Goal: Task Accomplishment & Management: Use online tool/utility

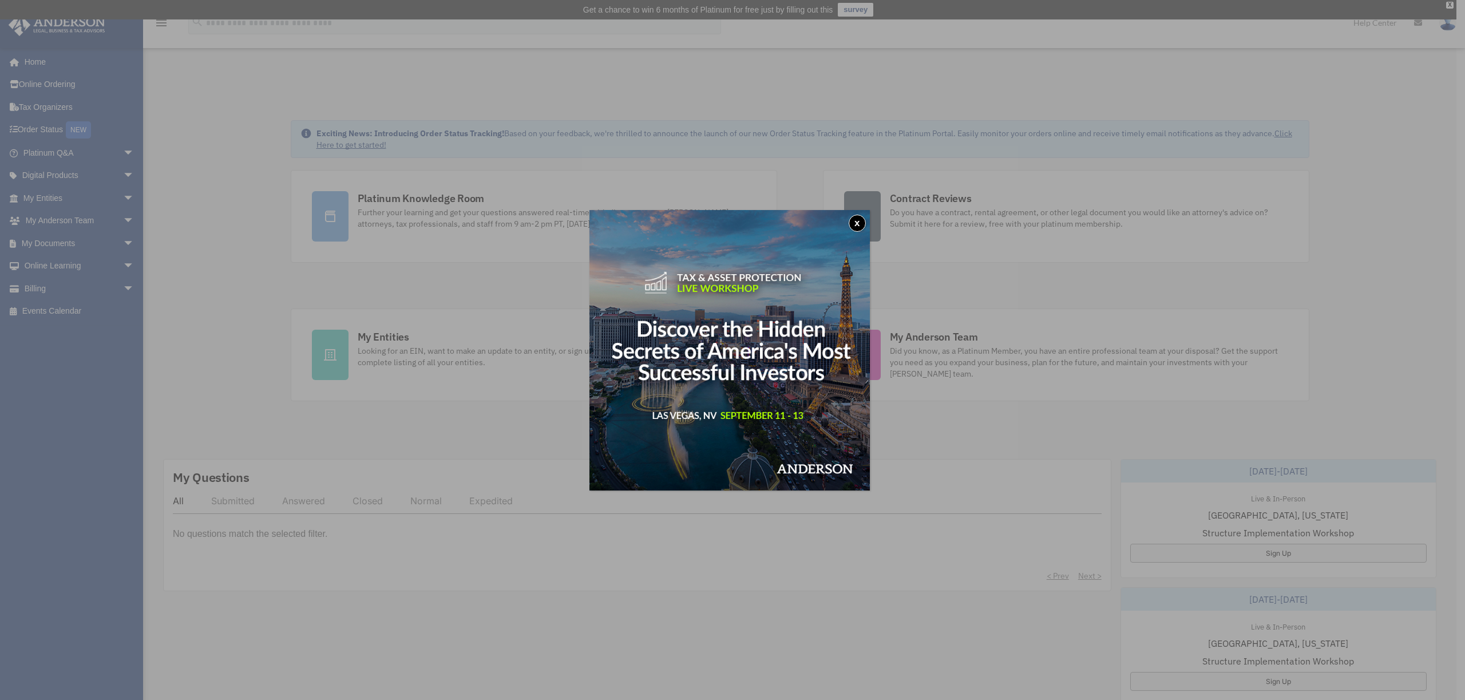
click at [866, 222] on button "x" at bounding box center [856, 223] width 17 height 17
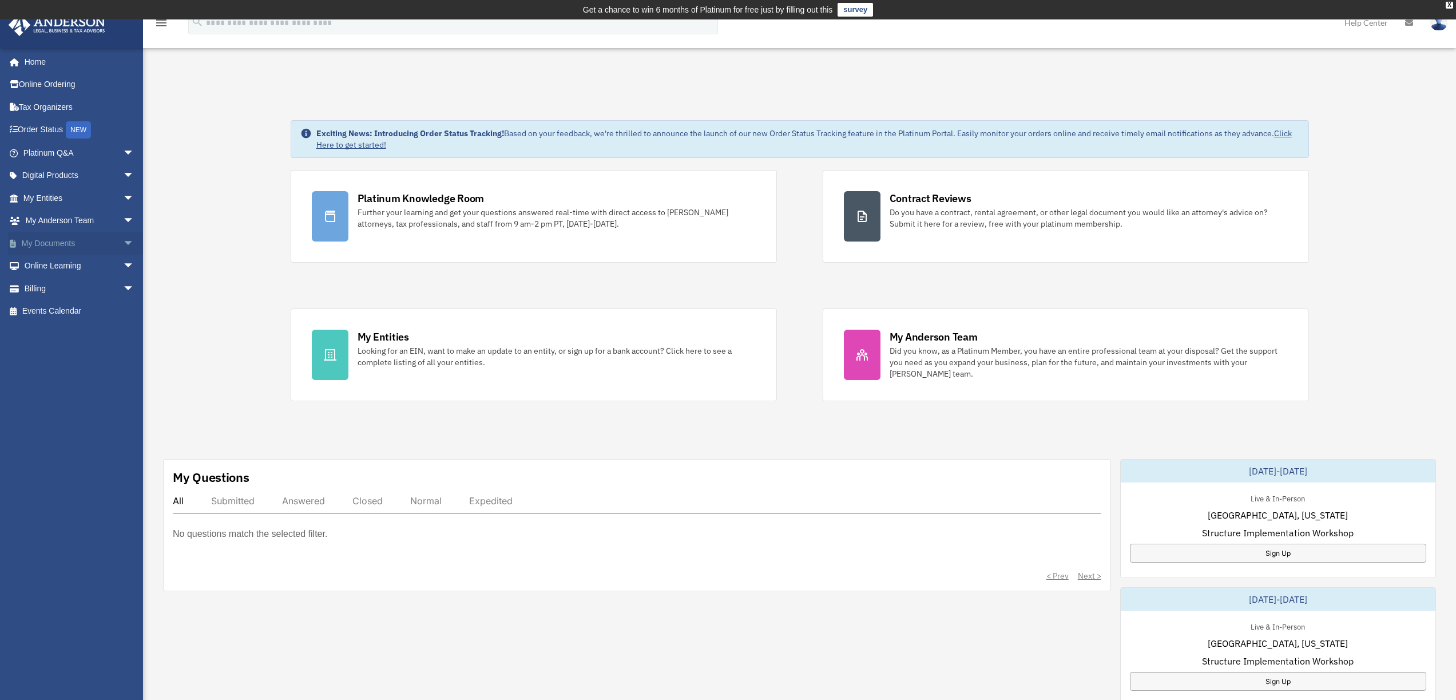
click at [51, 241] on link "My Documents arrow_drop_down" at bounding box center [80, 243] width 144 height 23
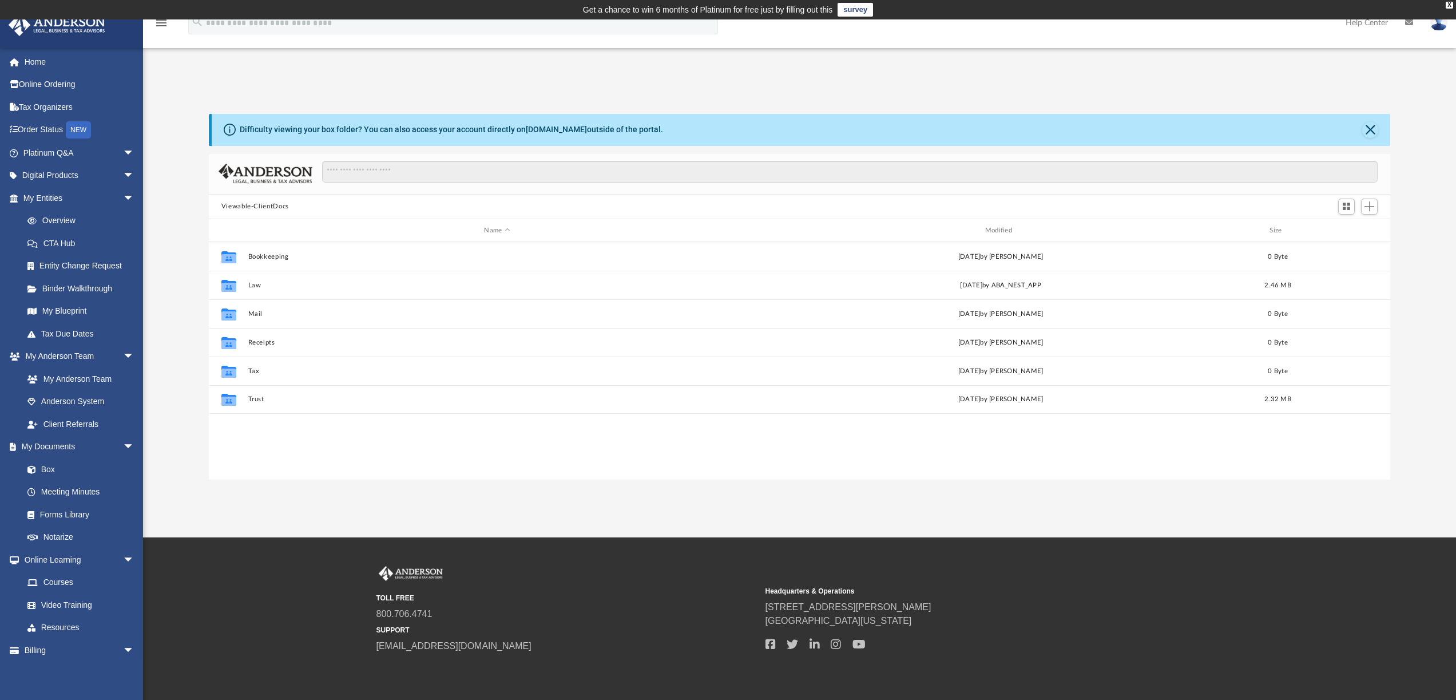
scroll to position [252, 1173]
click at [61, 468] on link "Box" at bounding box center [84, 469] width 136 height 23
click at [48, 467] on link "Box" at bounding box center [84, 469] width 136 height 23
click at [37, 466] on span at bounding box center [37, 470] width 7 height 8
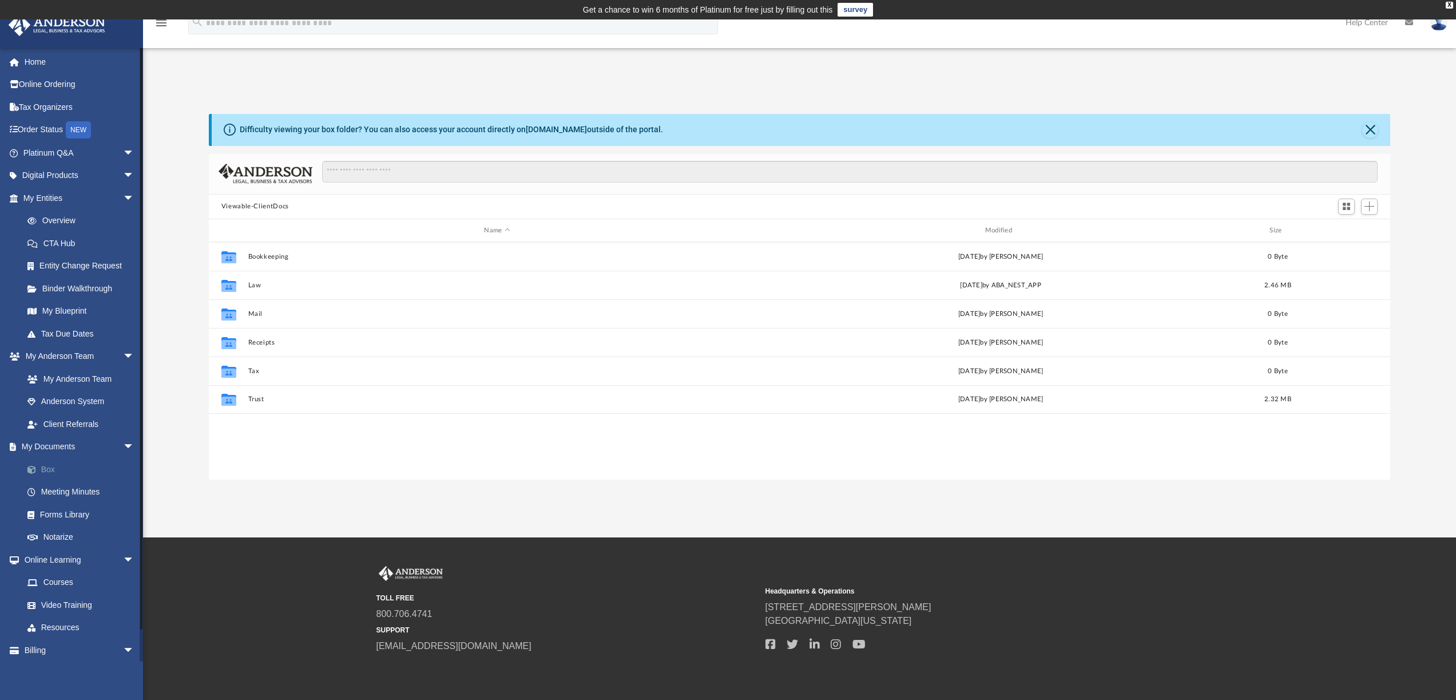
click at [37, 466] on span at bounding box center [37, 470] width 7 height 8
click at [276, 205] on button "Viewable-ClientDocs" at bounding box center [255, 206] width 68 height 10
click at [61, 441] on link "My Documents arrow_drop_down" at bounding box center [80, 446] width 144 height 23
click at [50, 466] on link "Box" at bounding box center [84, 469] width 136 height 23
click at [412, 167] on input "Search files and folders" at bounding box center [849, 172] width 1055 height 22
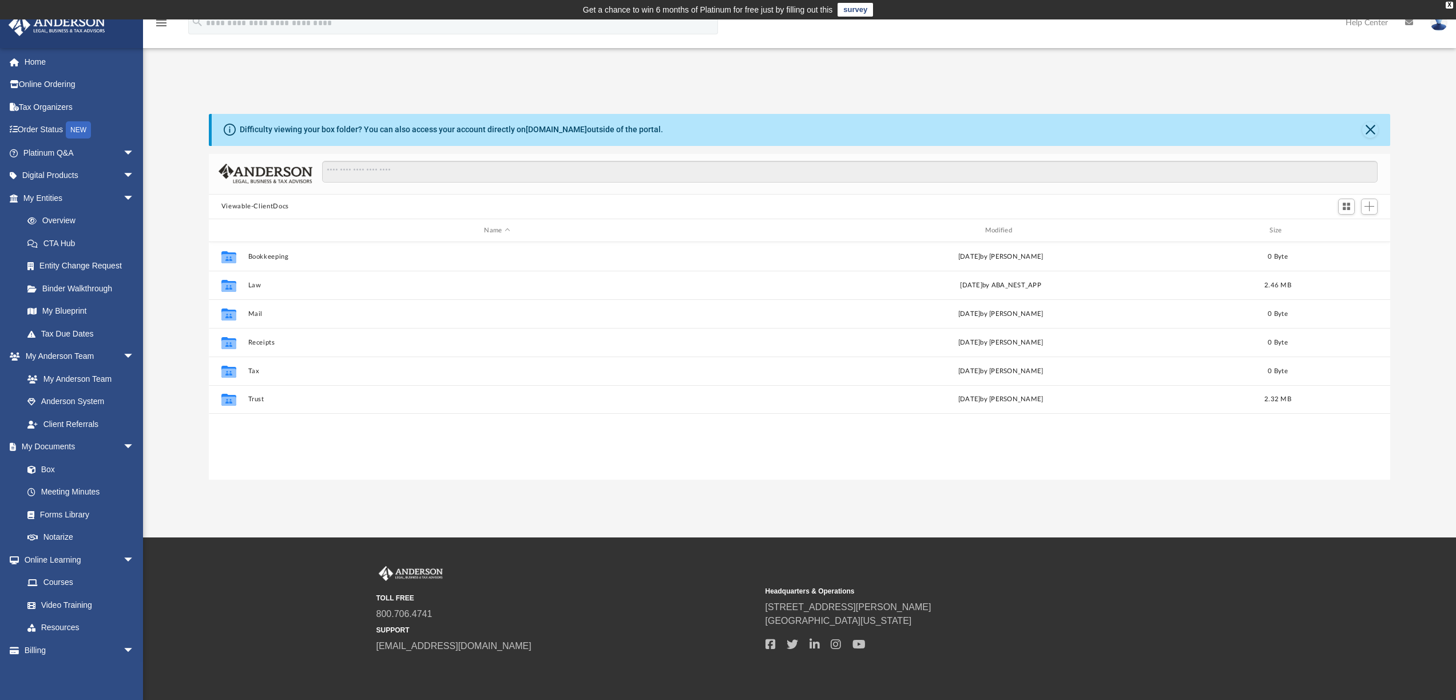
click at [268, 207] on button "Viewable-ClientDocs" at bounding box center [255, 206] width 68 height 10
click at [497, 230] on div "Name" at bounding box center [496, 230] width 499 height 10
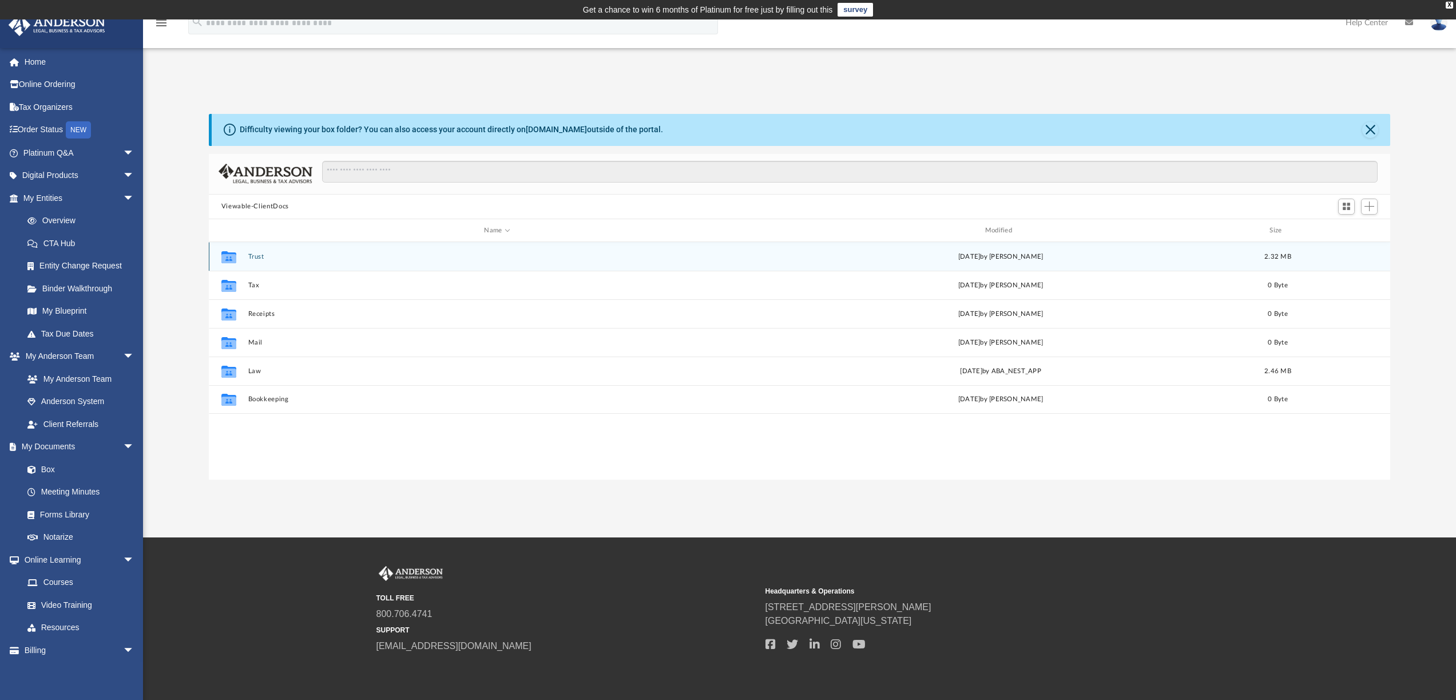
click at [264, 259] on button "Trust" at bounding box center [497, 256] width 498 height 7
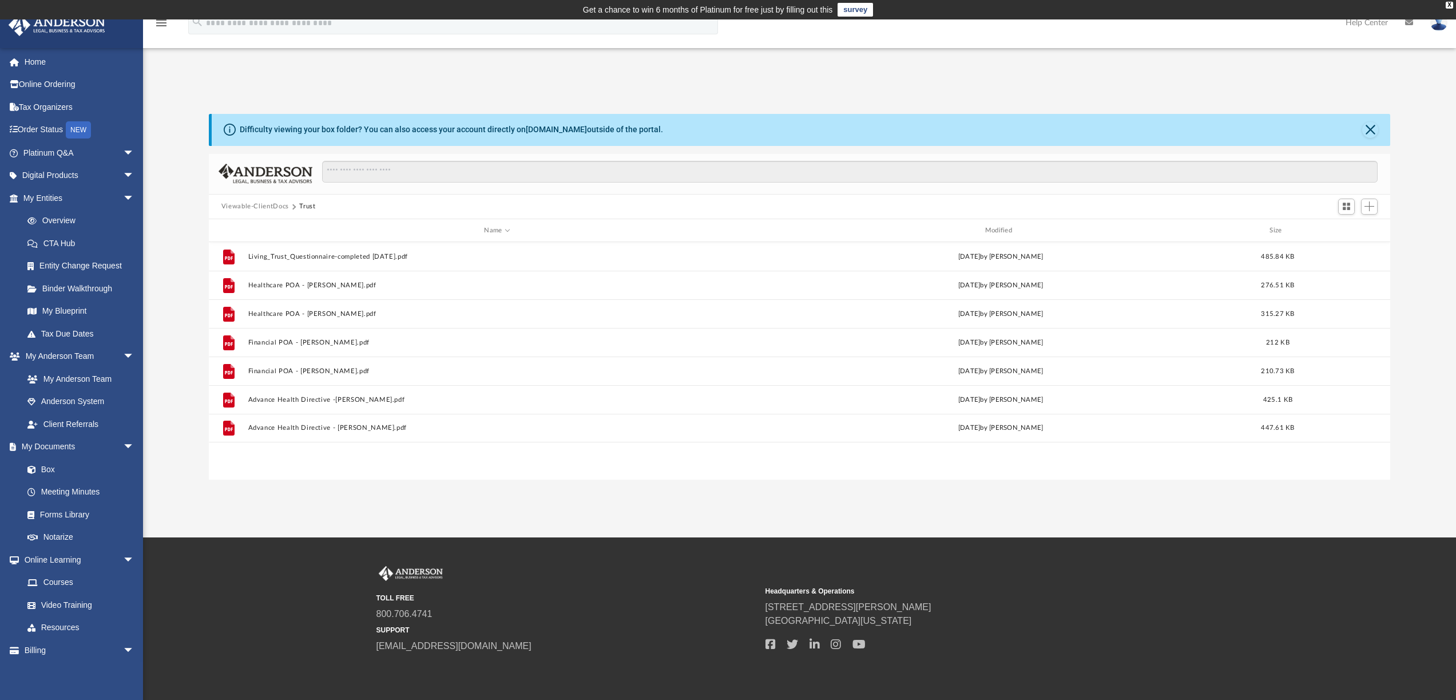
click at [270, 204] on button "Viewable-ClientDocs" at bounding box center [255, 206] width 68 height 10
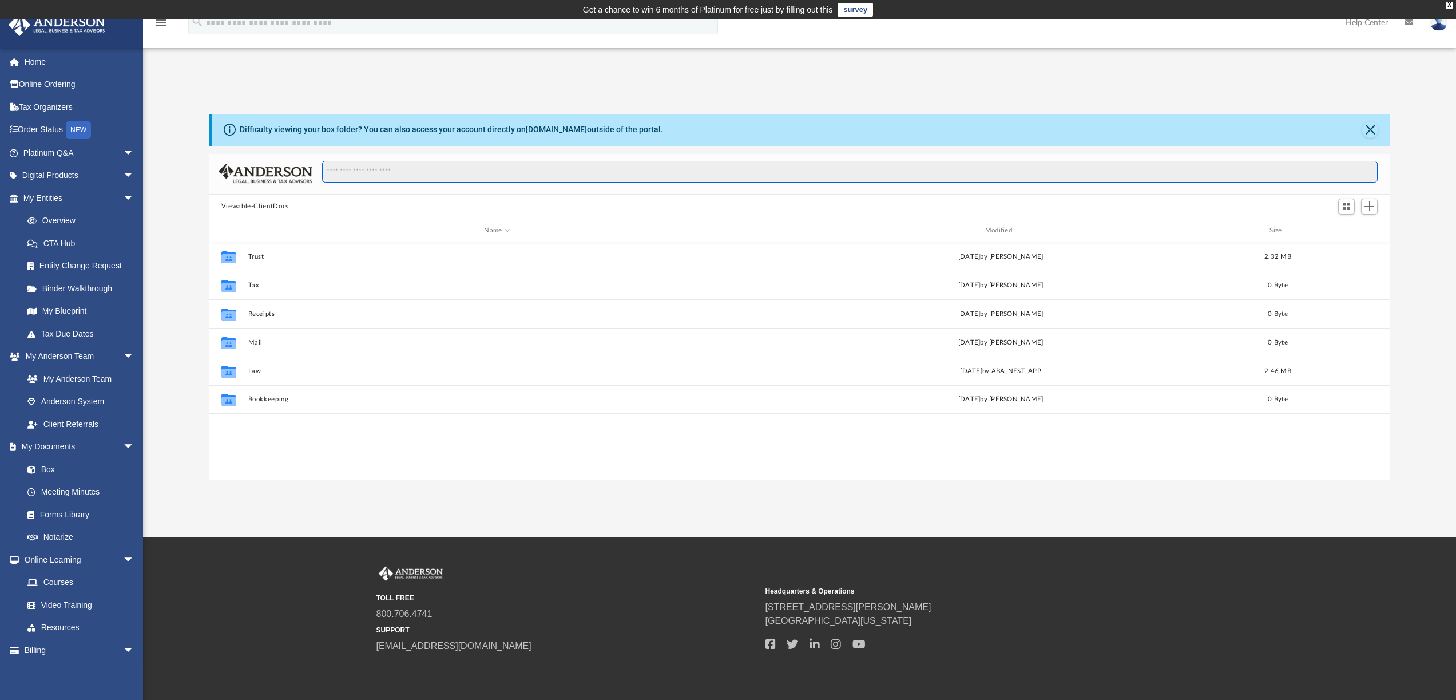
click at [378, 172] on input "Search files and folders" at bounding box center [849, 172] width 1055 height 22
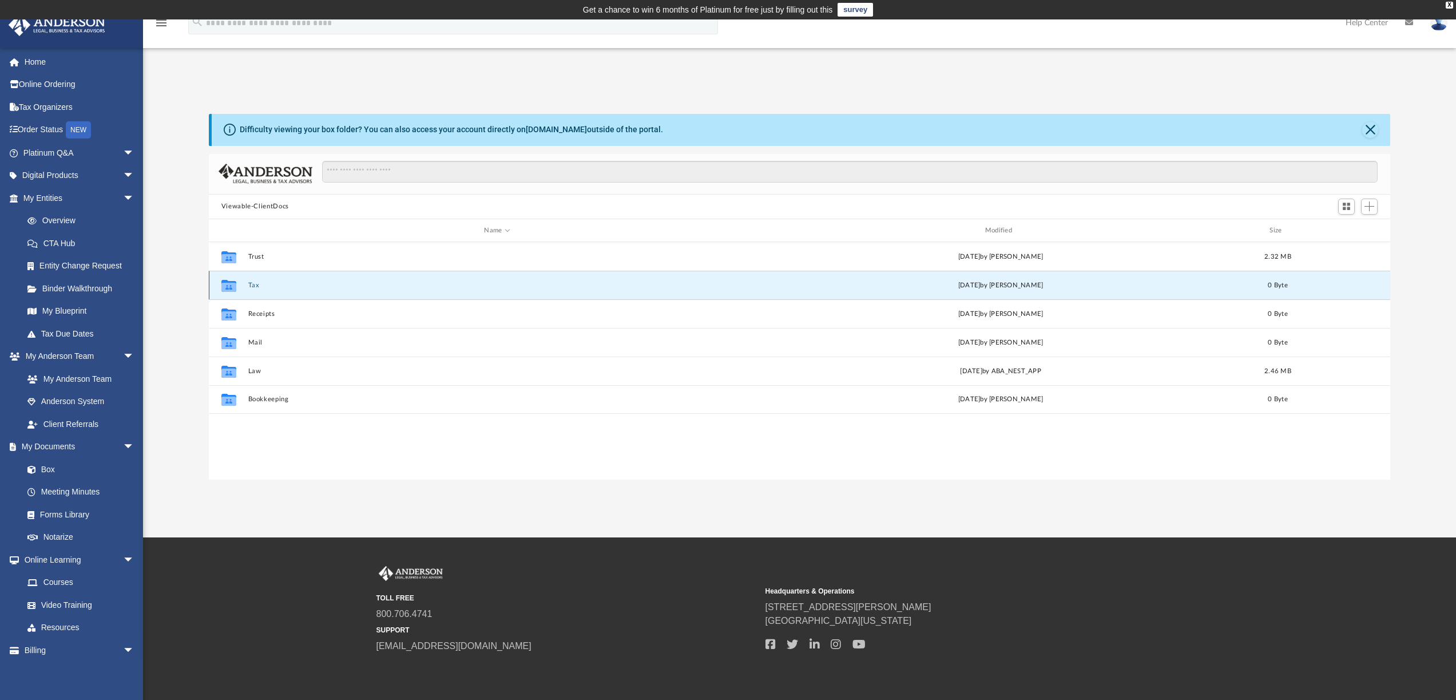
click at [273, 288] on button "Tax" at bounding box center [497, 284] width 498 height 7
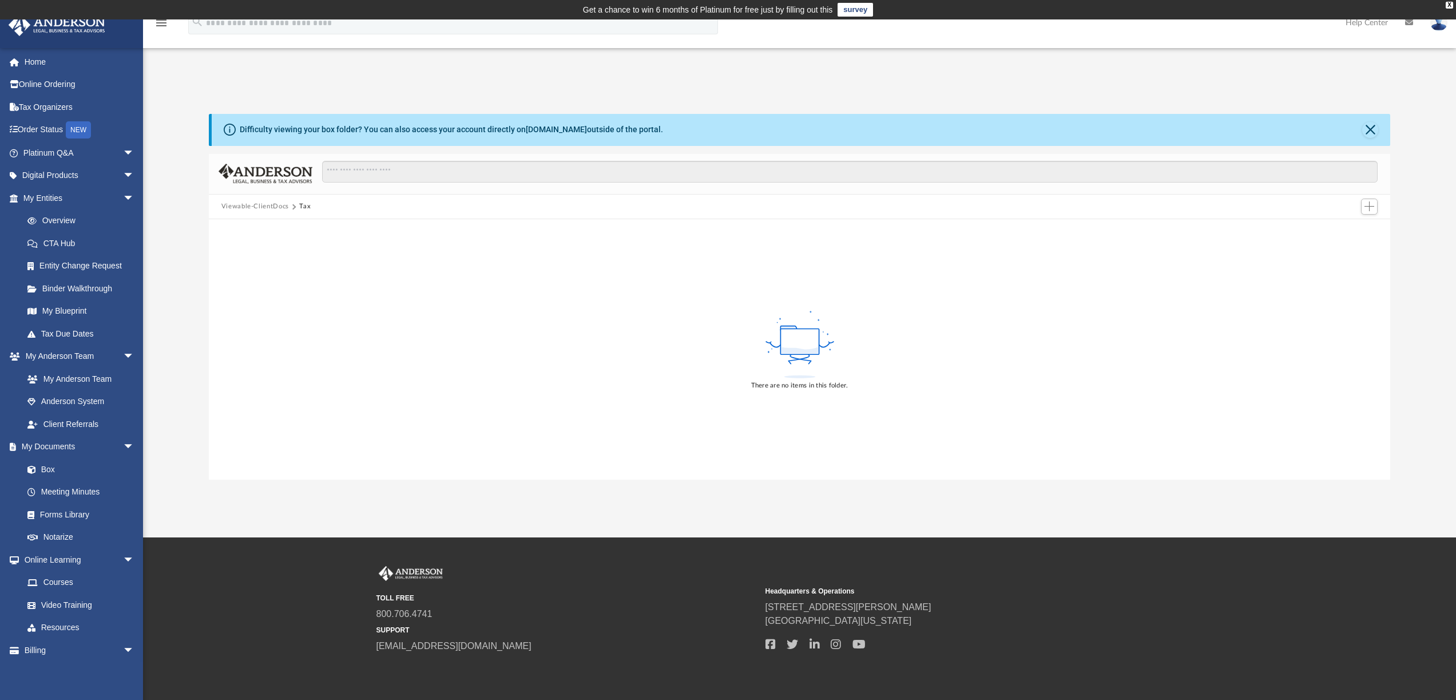
click at [303, 208] on button "Tax" at bounding box center [304, 206] width 11 height 10
click at [294, 208] on span "Viewable-ClientDocs" at bounding box center [260, 206] width 78 height 10
click at [248, 208] on button "Viewable-ClientDocs" at bounding box center [255, 206] width 68 height 10
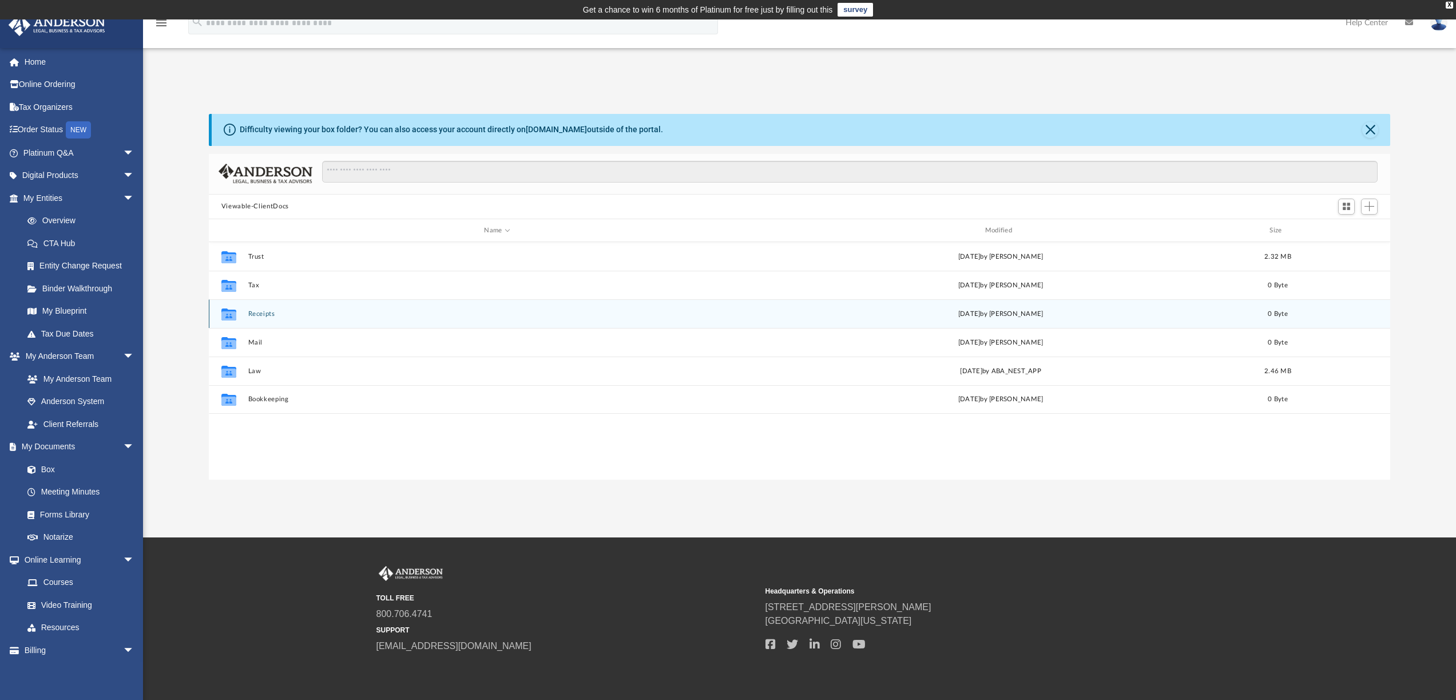
click at [280, 315] on button "Receipts" at bounding box center [497, 313] width 498 height 7
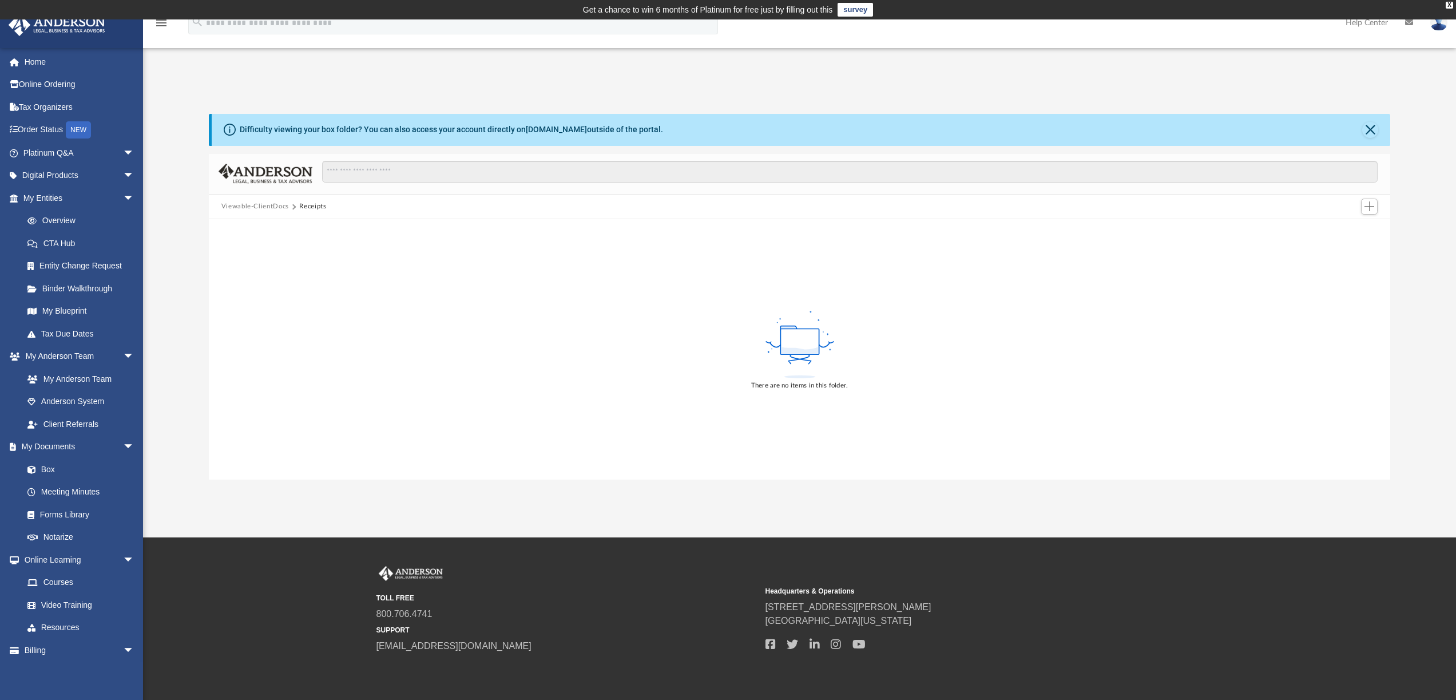
click at [261, 208] on button "Viewable-ClientDocs" at bounding box center [255, 206] width 68 height 10
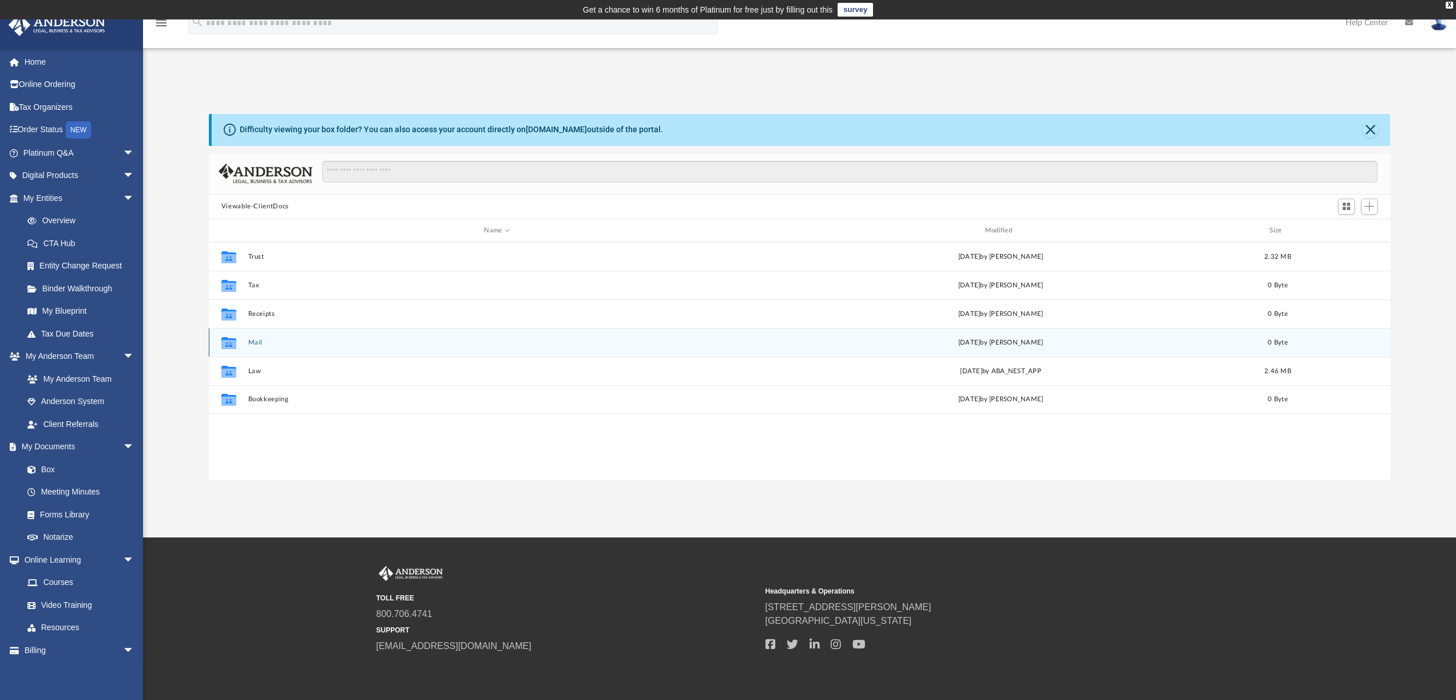
click at [255, 340] on button "Mail" at bounding box center [497, 342] width 498 height 7
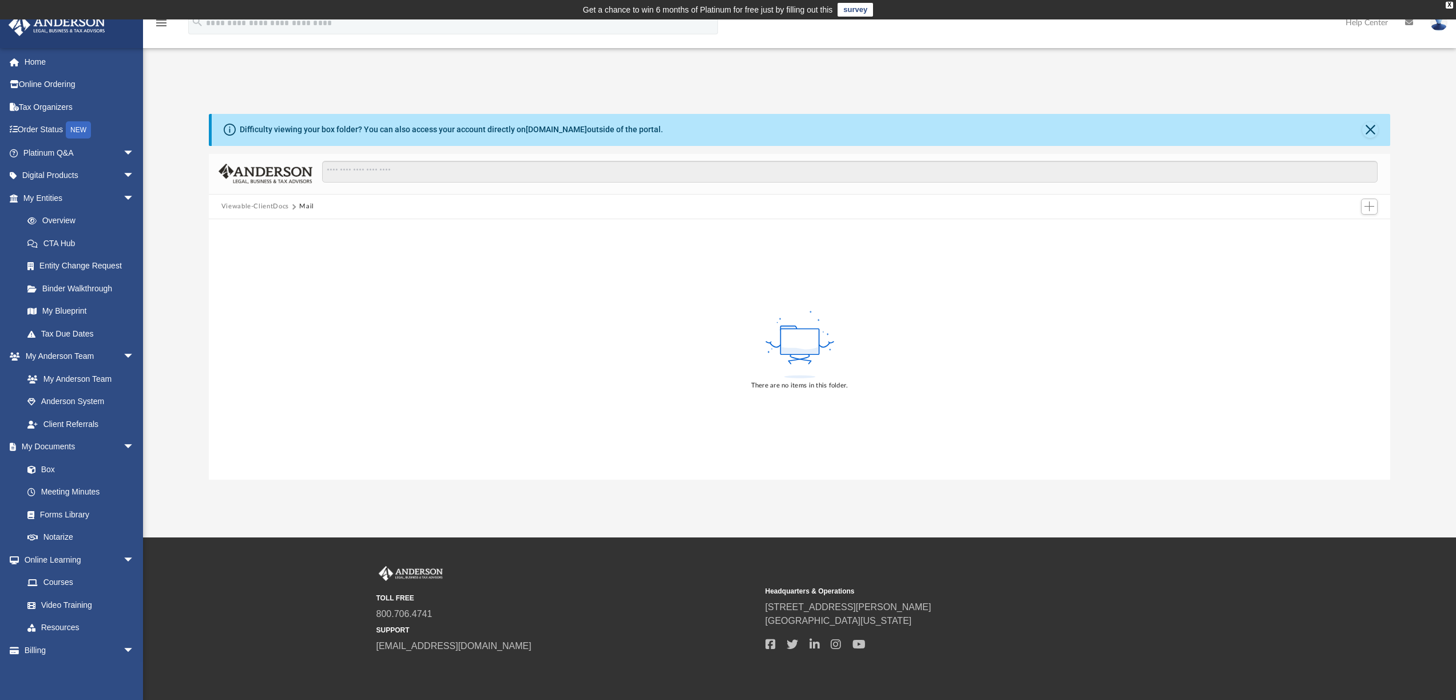
click at [266, 208] on button "Viewable-ClientDocs" at bounding box center [255, 206] width 68 height 10
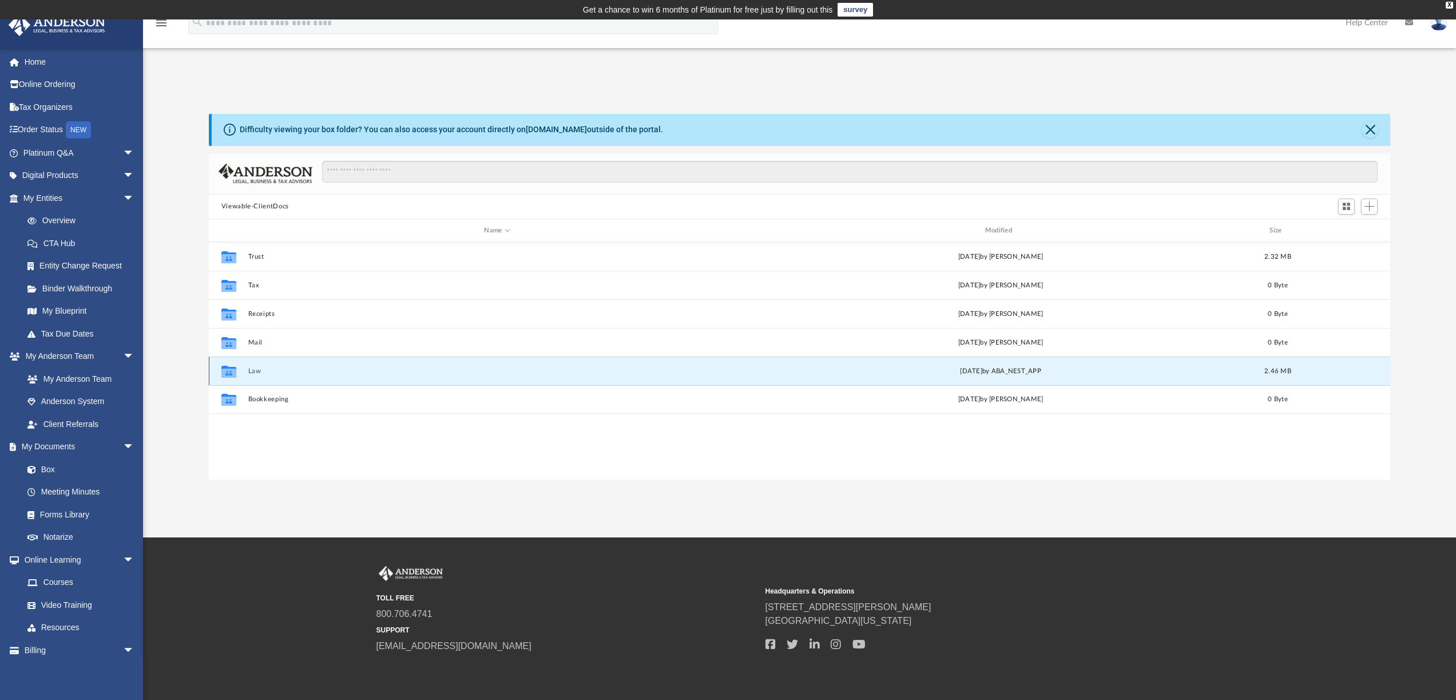
click at [248, 375] on button "Law" at bounding box center [497, 370] width 498 height 7
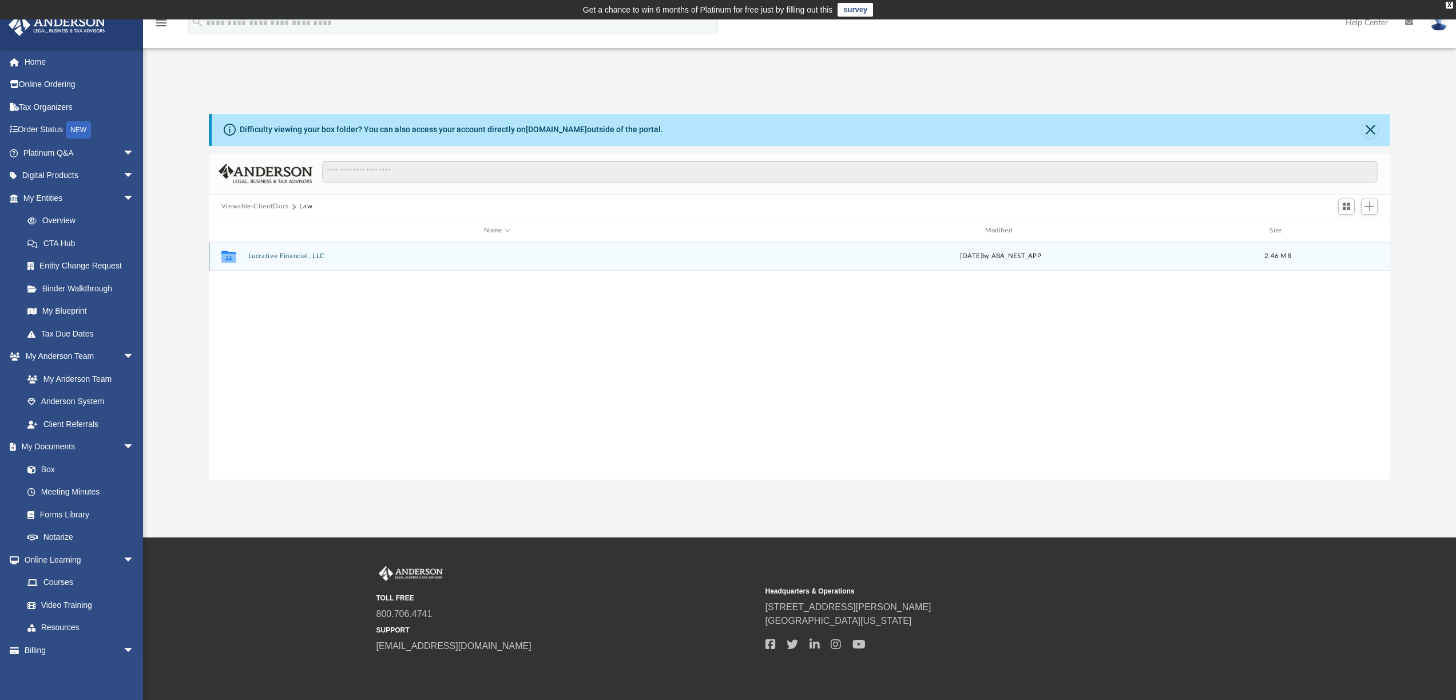
click at [239, 260] on div "Collaborated Folder" at bounding box center [229, 256] width 29 height 18
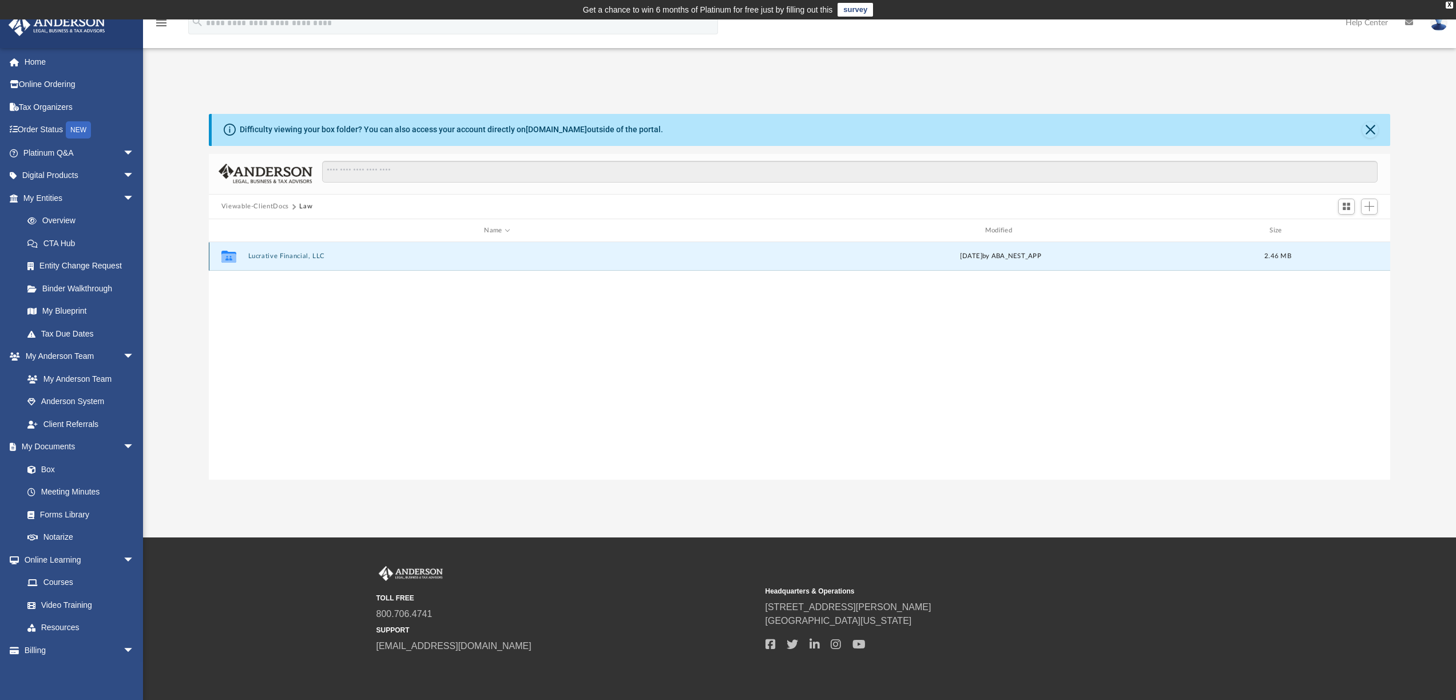
click at [277, 255] on button "Lucrative Financial, LLC" at bounding box center [497, 256] width 498 height 7
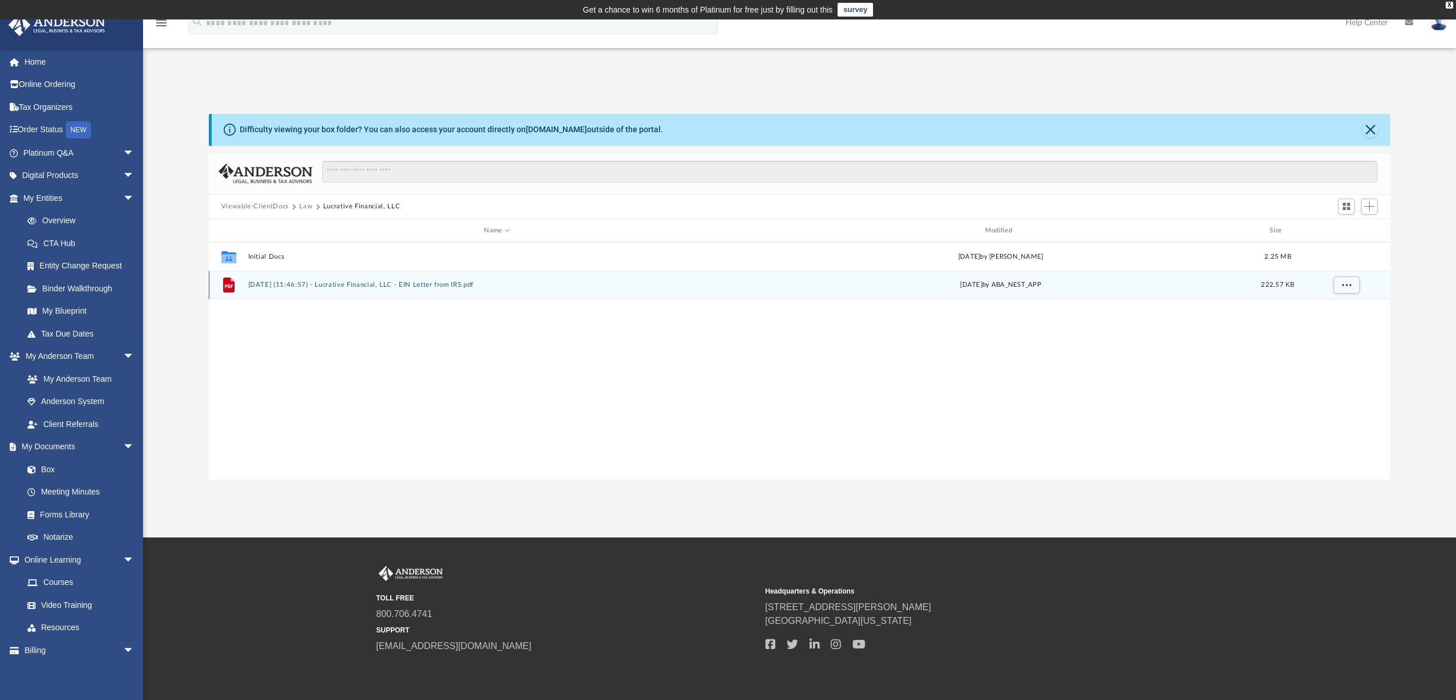
click at [442, 289] on div "File 2025.07.29 (11:46:57) - Lucrative Financial, LLC - EIN Letter from IRS.pdf…" at bounding box center [800, 285] width 1182 height 29
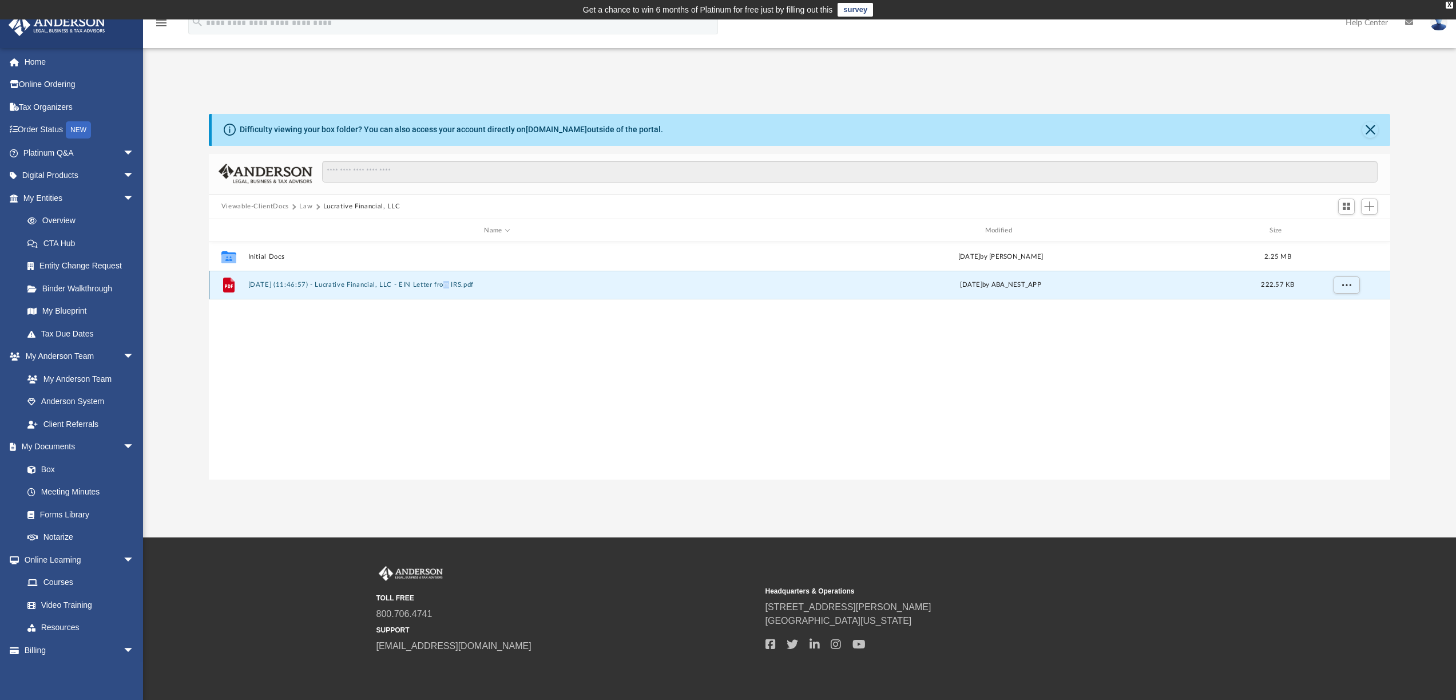
click at [442, 289] on div "File 2025.07.29 (11:46:57) - Lucrative Financial, LLC - EIN Letter from IRS.pdf…" at bounding box center [800, 285] width 1182 height 29
click at [229, 283] on icon "grid" at bounding box center [228, 284] width 11 height 15
click at [1345, 286] on span "More options" at bounding box center [1346, 284] width 9 height 6
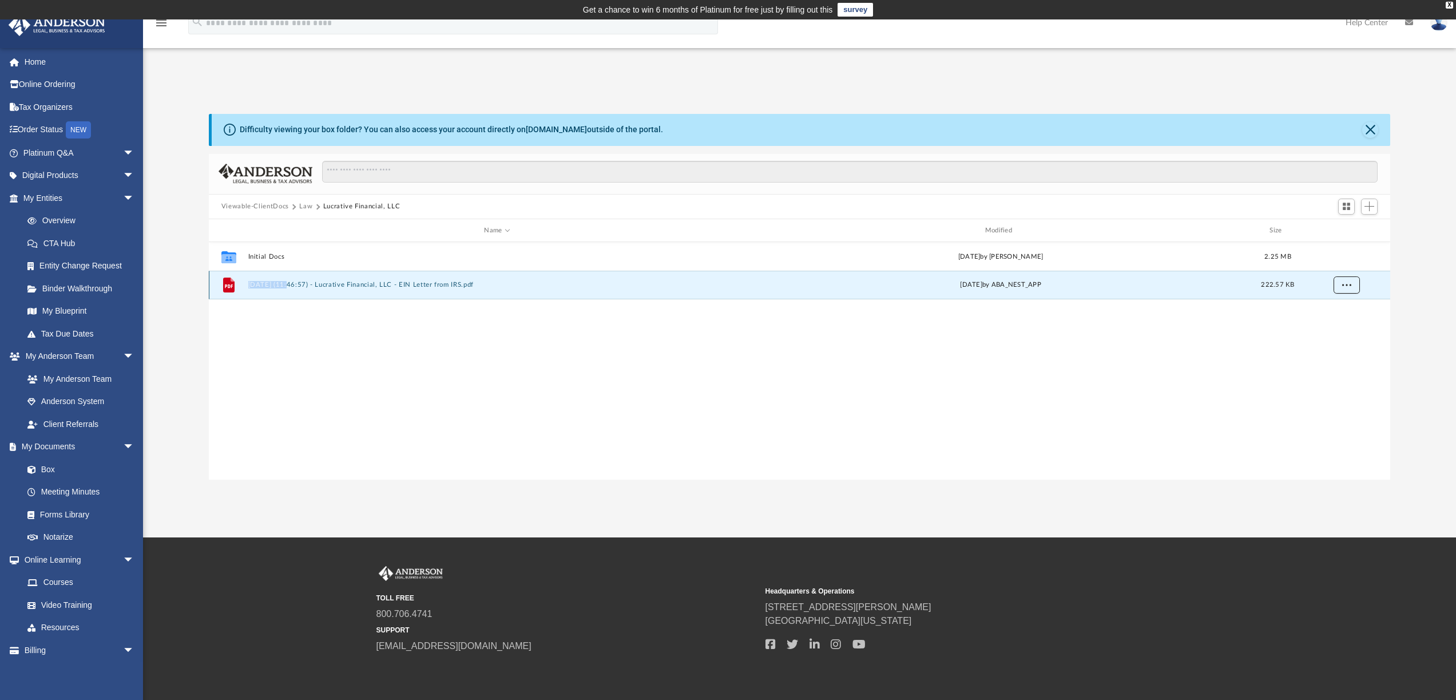
click at [1345, 286] on span "More options" at bounding box center [1346, 284] width 9 height 6
click at [1329, 327] on li "Download" at bounding box center [1335, 326] width 33 height 12
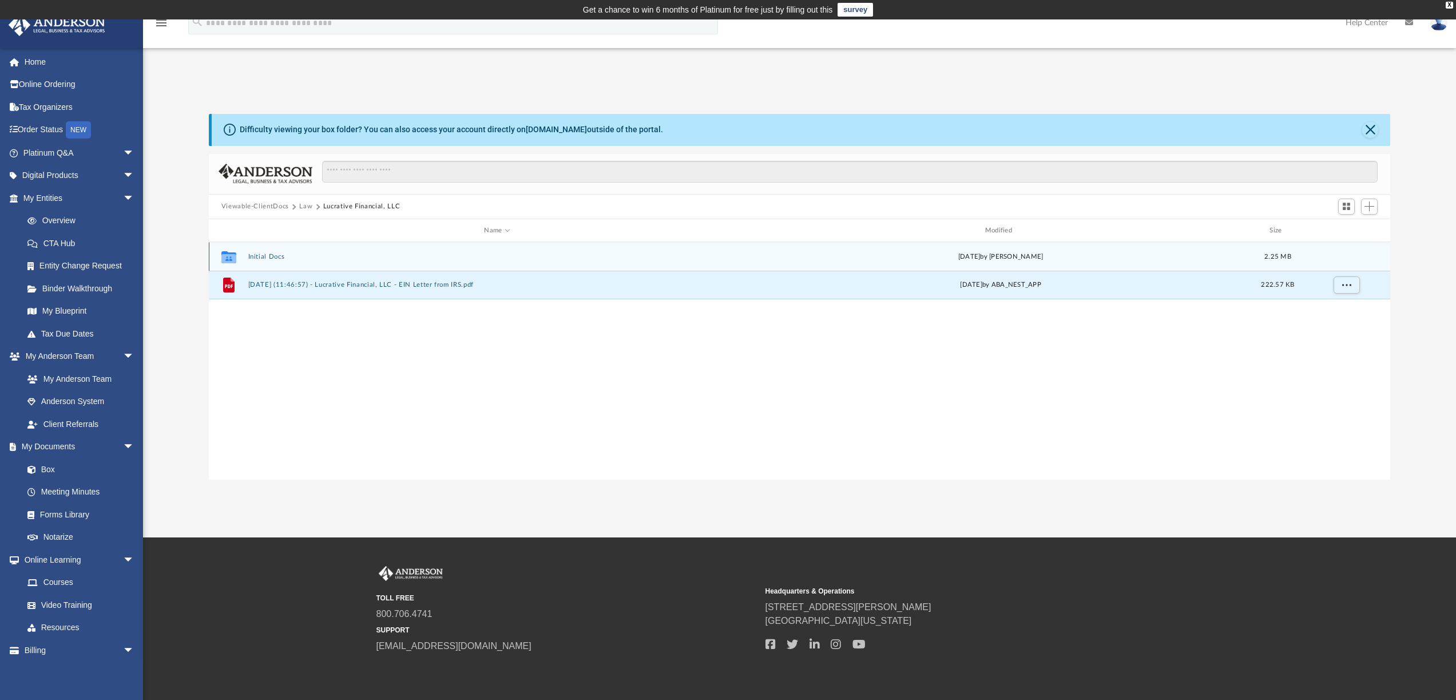
click at [225, 254] on icon "grid" at bounding box center [228, 258] width 15 height 9
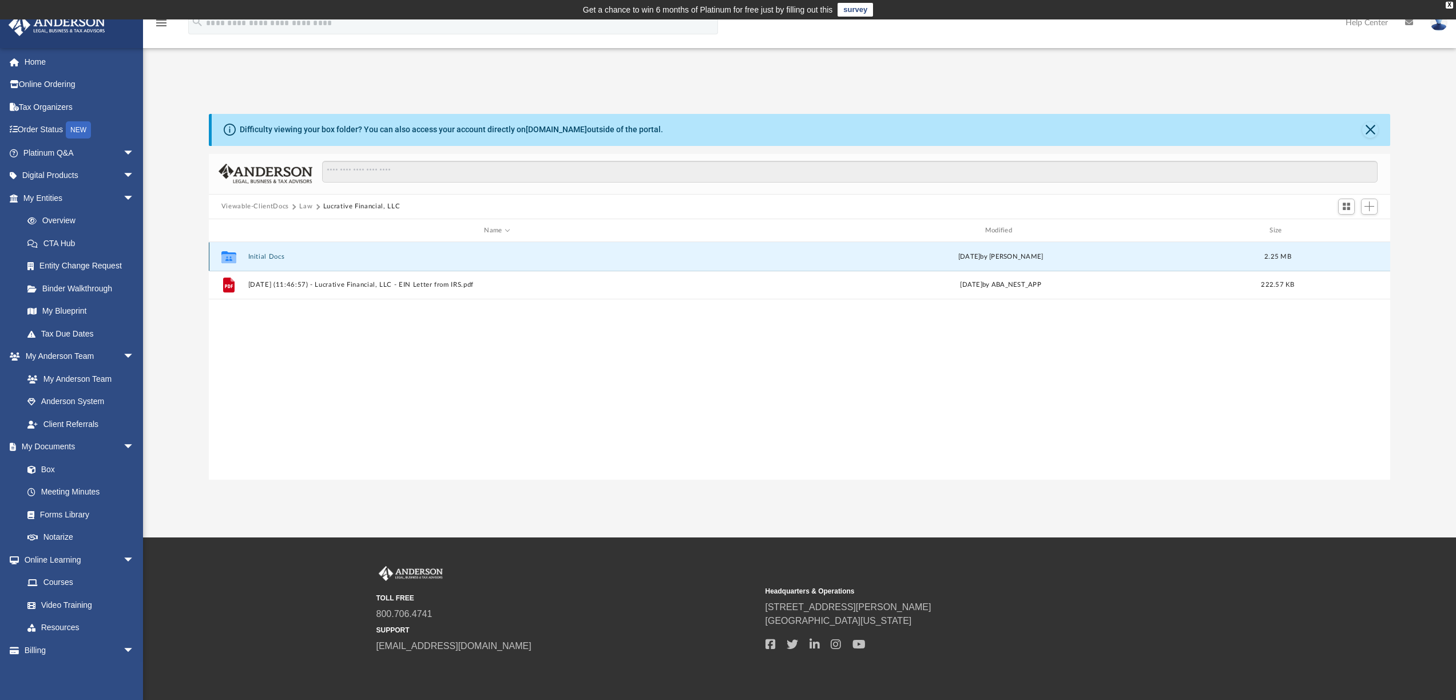
click at [269, 256] on button "Initial Docs" at bounding box center [497, 256] width 498 height 7
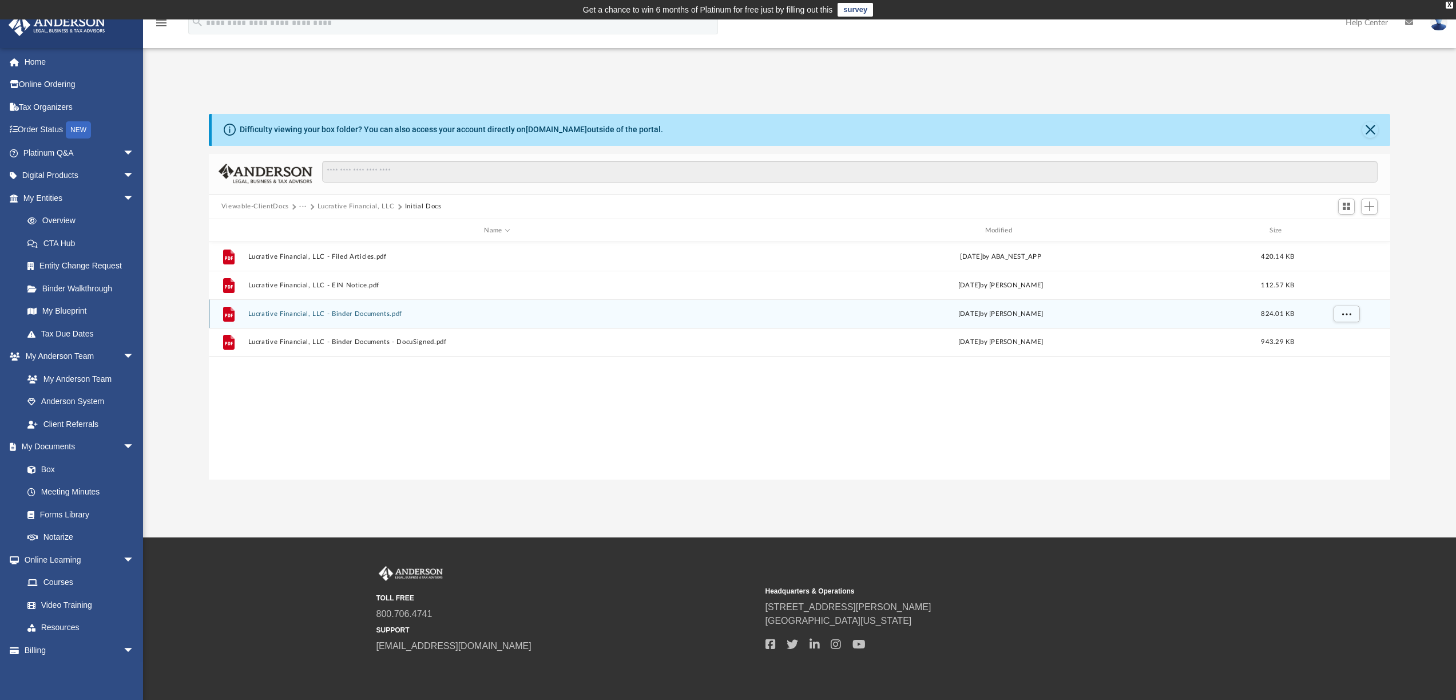
click at [354, 316] on button "Lucrative Financial, LLC - Binder Documents.pdf" at bounding box center [497, 313] width 498 height 7
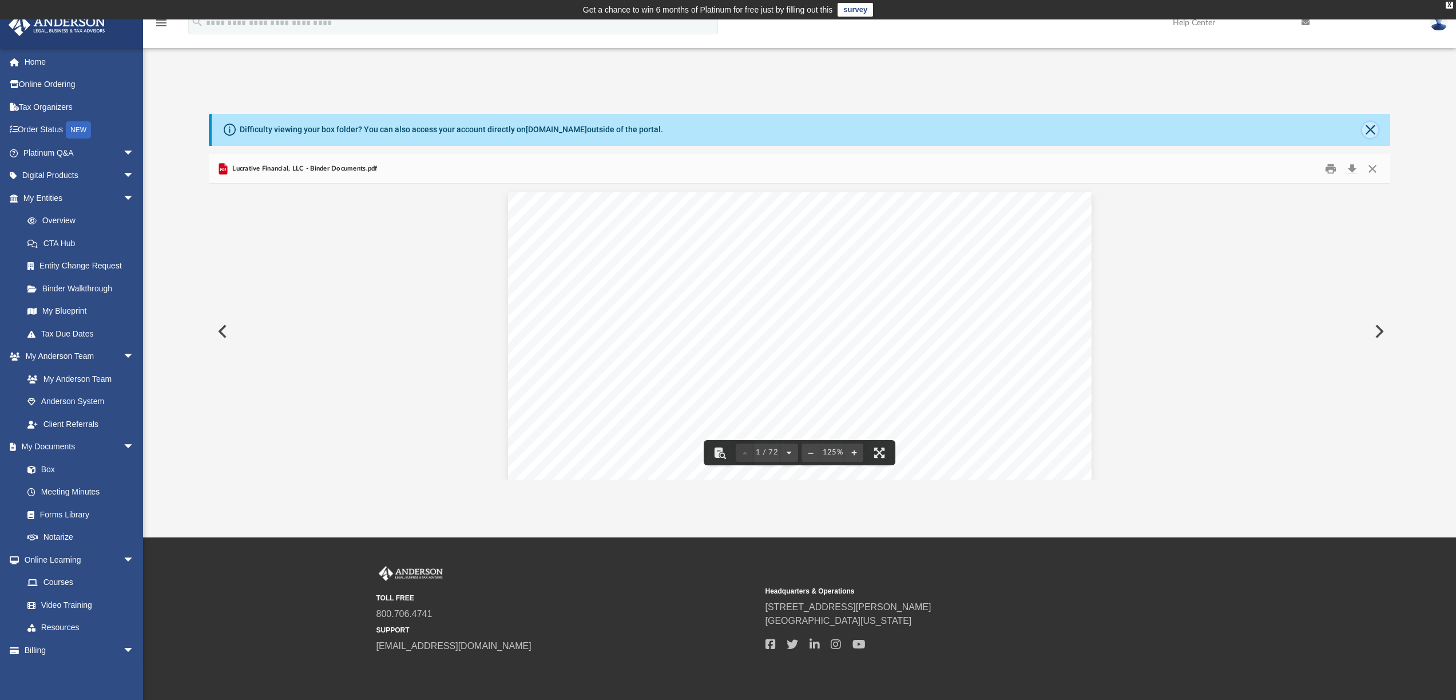
click at [1371, 132] on button "Close" at bounding box center [1370, 130] width 16 height 16
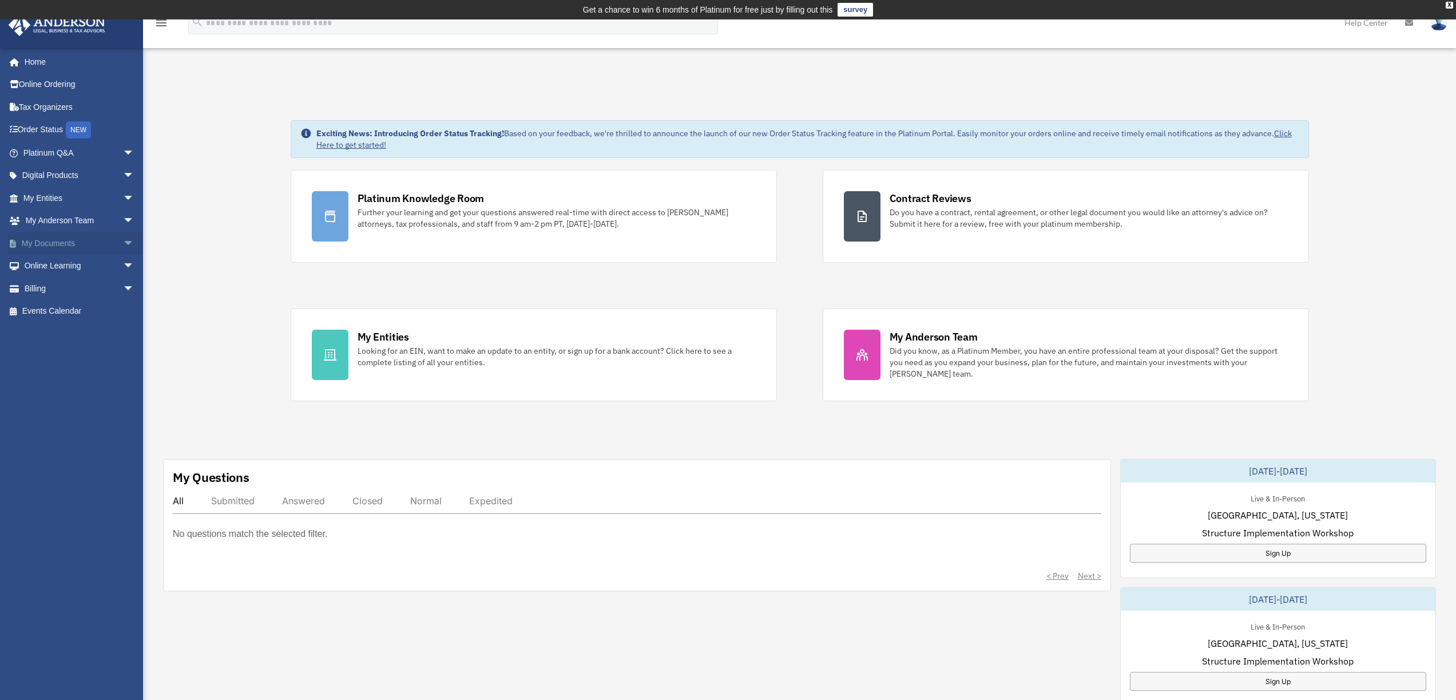
click at [61, 238] on link "My Documents arrow_drop_down" at bounding box center [80, 243] width 144 height 23
click at [123, 242] on span "arrow_drop_down" at bounding box center [134, 243] width 23 height 23
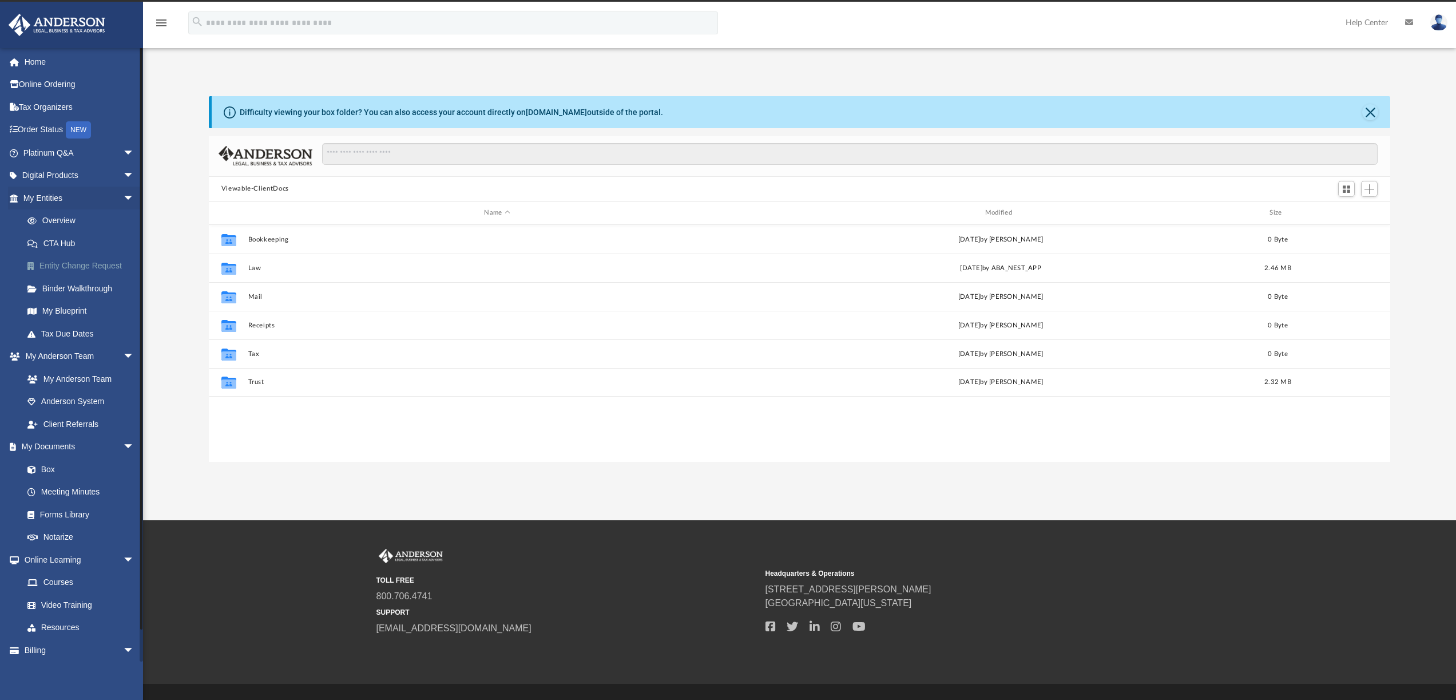
scroll to position [252, 1173]
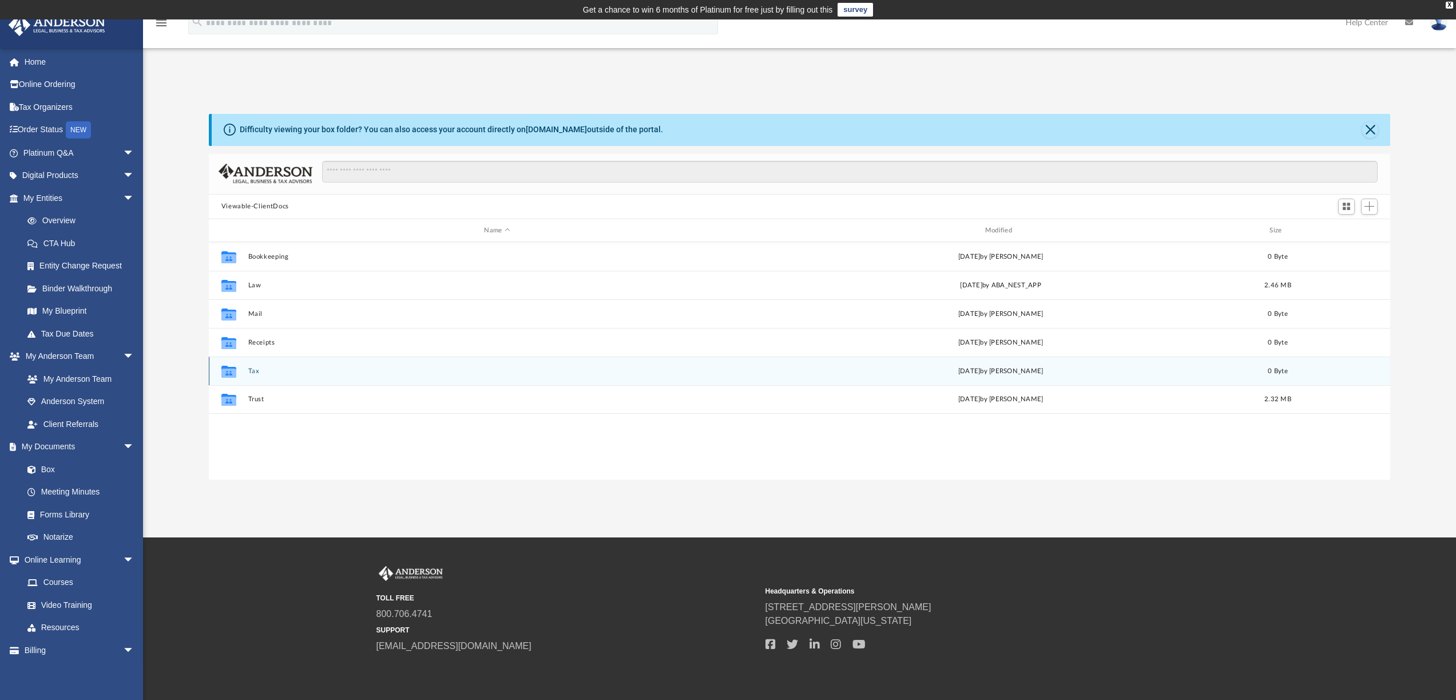
click at [265, 370] on button "Tax" at bounding box center [497, 370] width 498 height 7
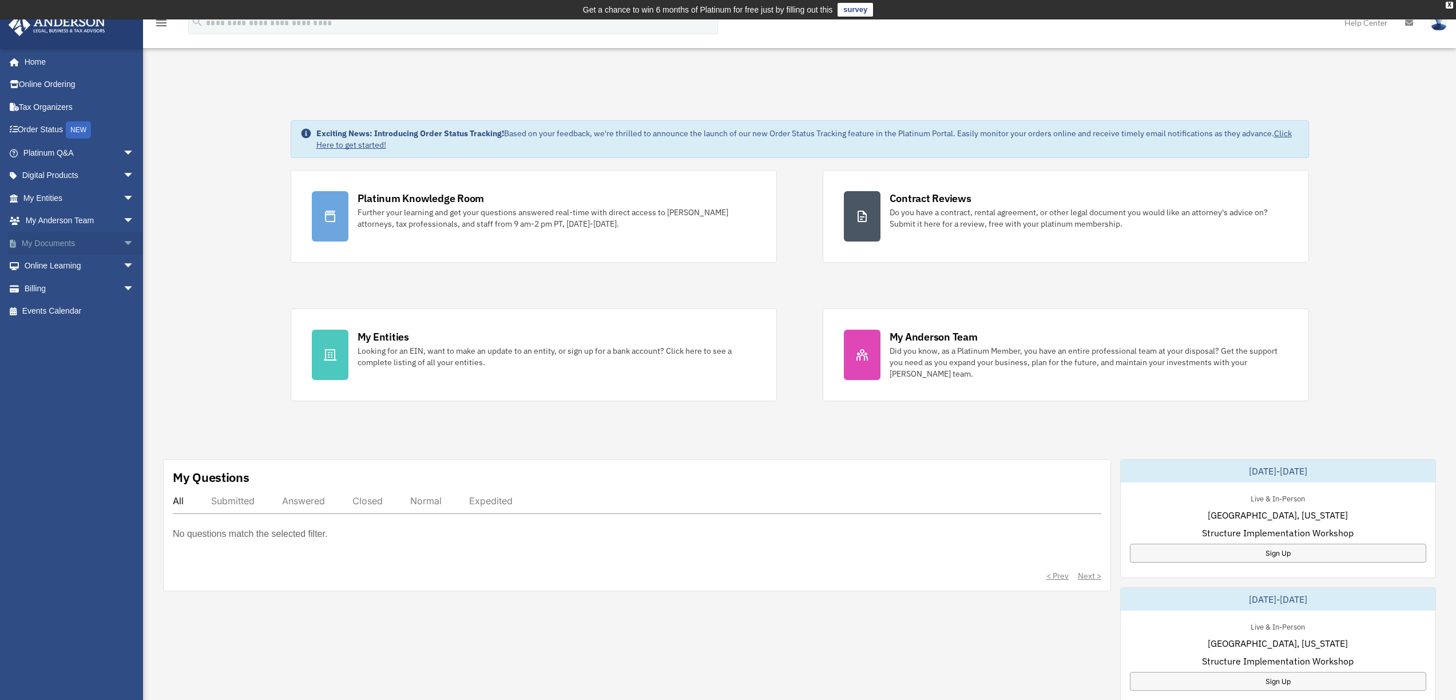
click at [84, 238] on link "My Documents arrow_drop_down" at bounding box center [80, 243] width 144 height 23
click at [123, 240] on span "arrow_drop_down" at bounding box center [134, 243] width 23 height 23
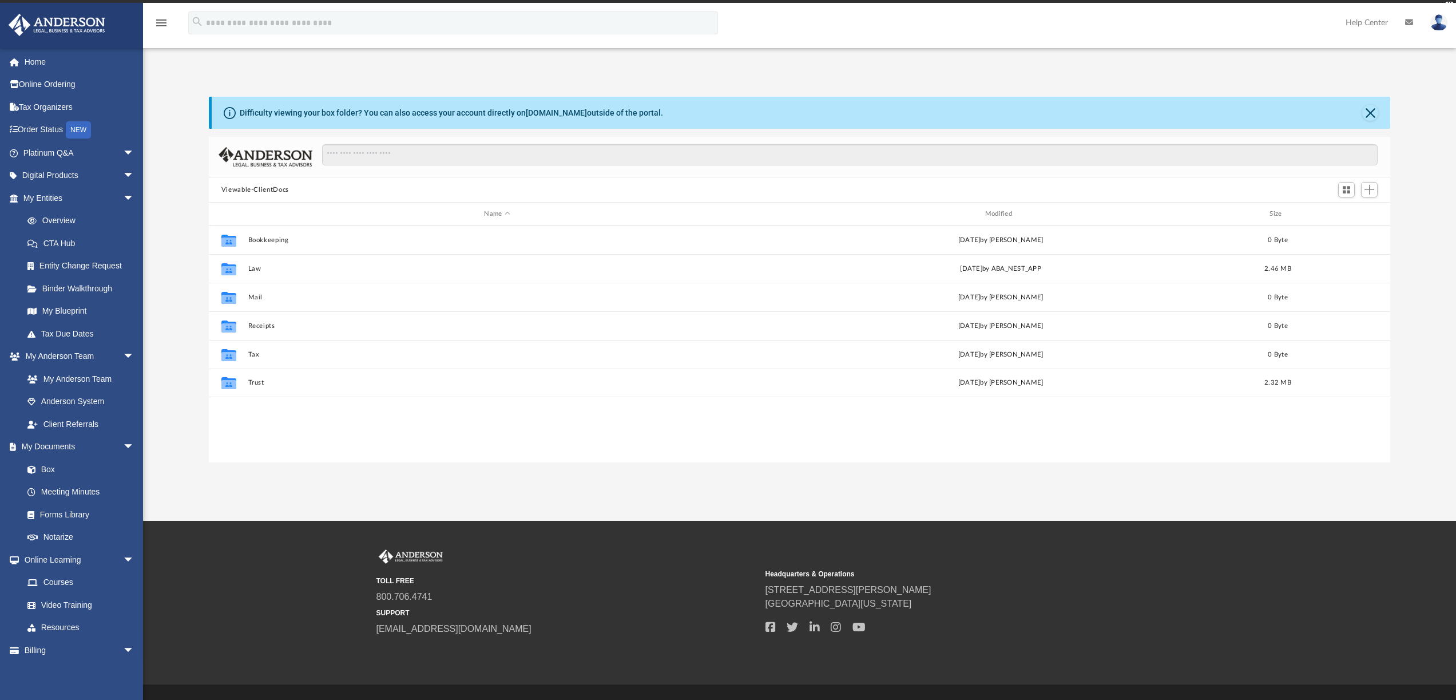
scroll to position [252, 1173]
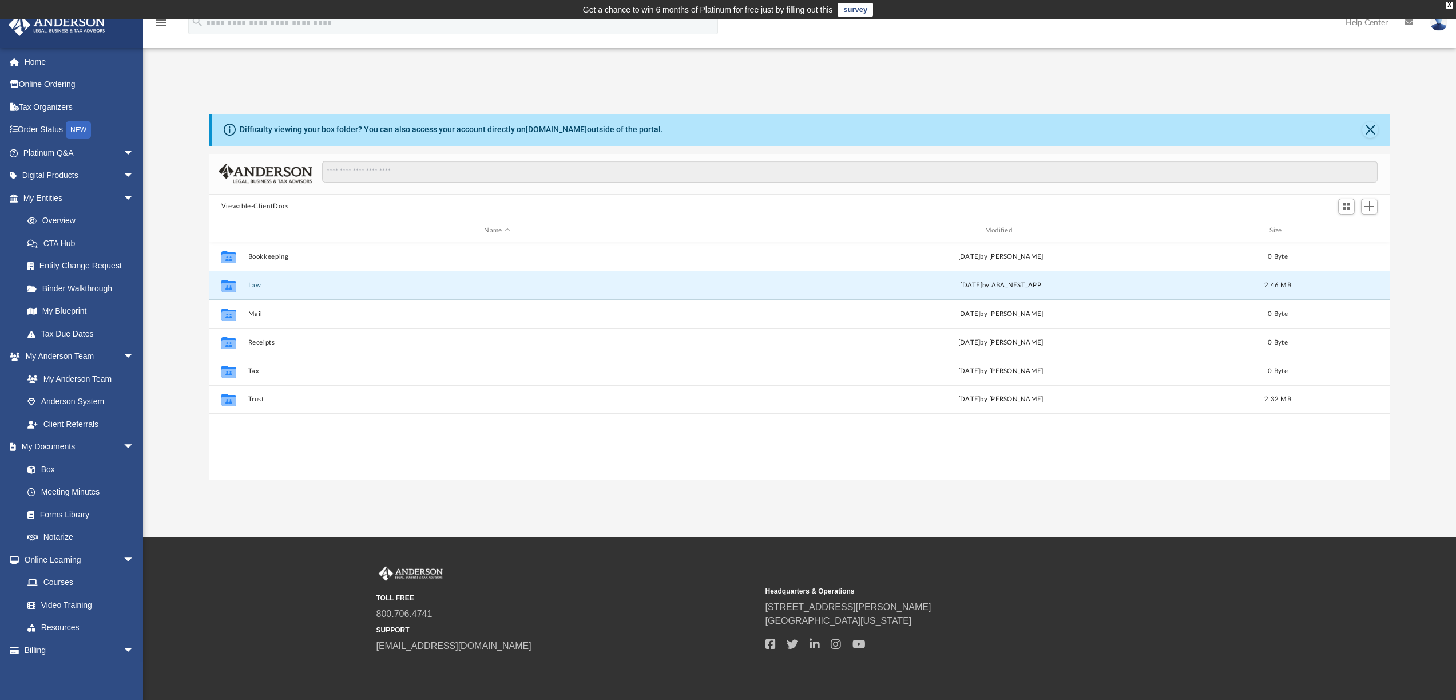
click at [288, 288] on button "Law" at bounding box center [497, 284] width 498 height 7
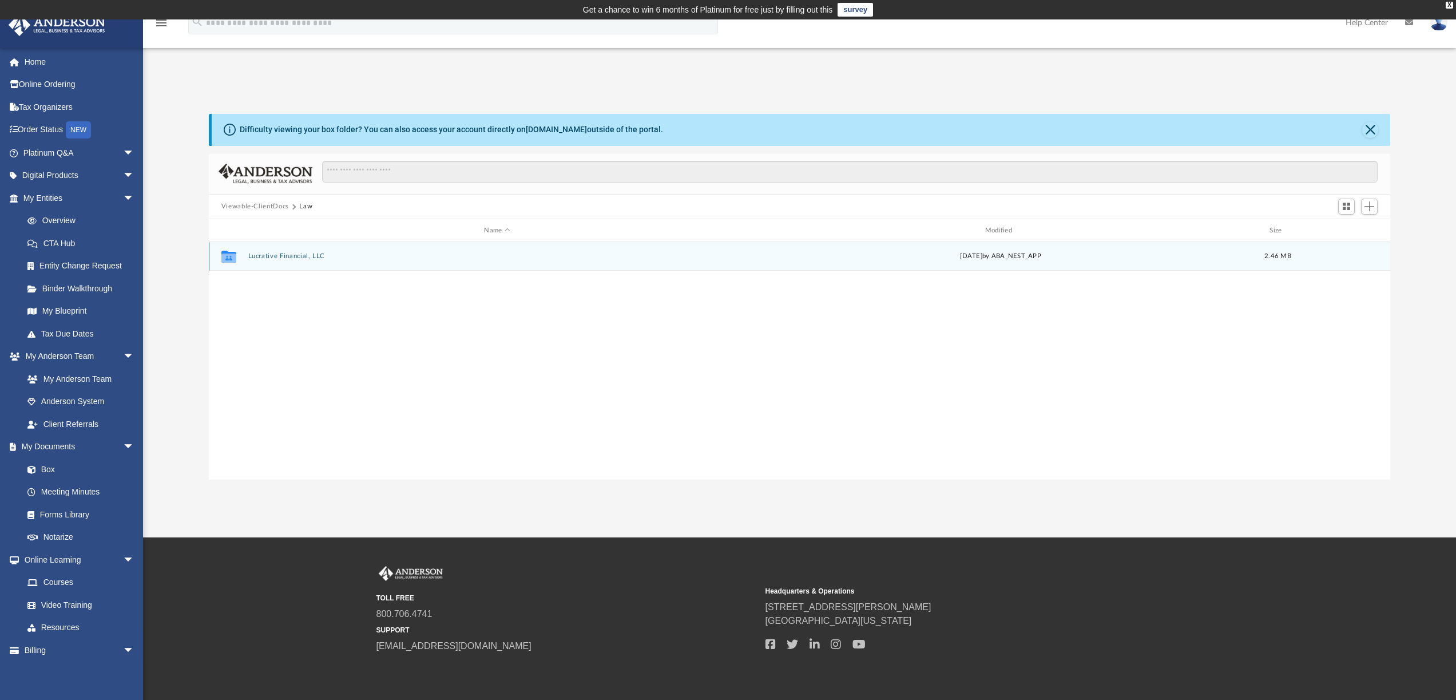
click at [295, 251] on div "Collaborated Folder Lucrative Financial, LLC Tue Jul 29 2025 by ABA_NEST_APP 2.…" at bounding box center [800, 256] width 1182 height 29
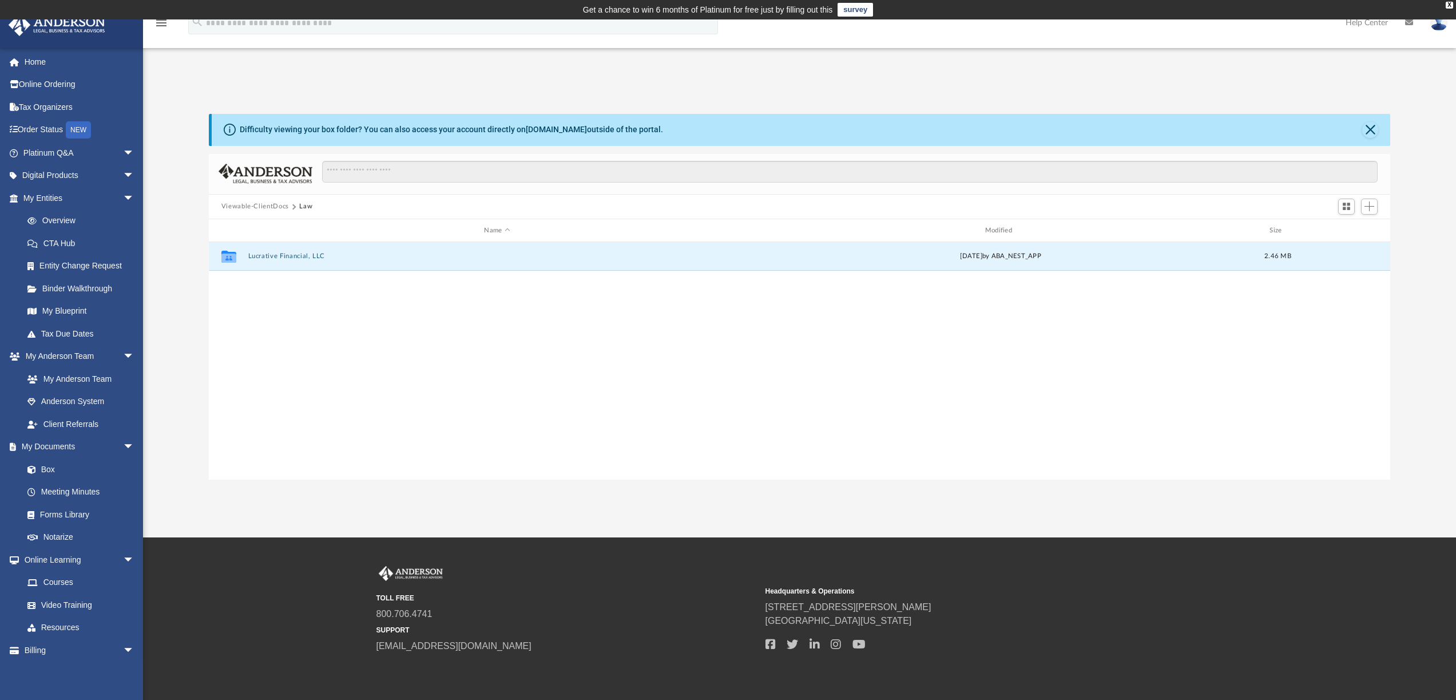
click at [292, 207] on span at bounding box center [294, 207] width 6 height 6
click at [293, 208] on span at bounding box center [294, 207] width 6 height 6
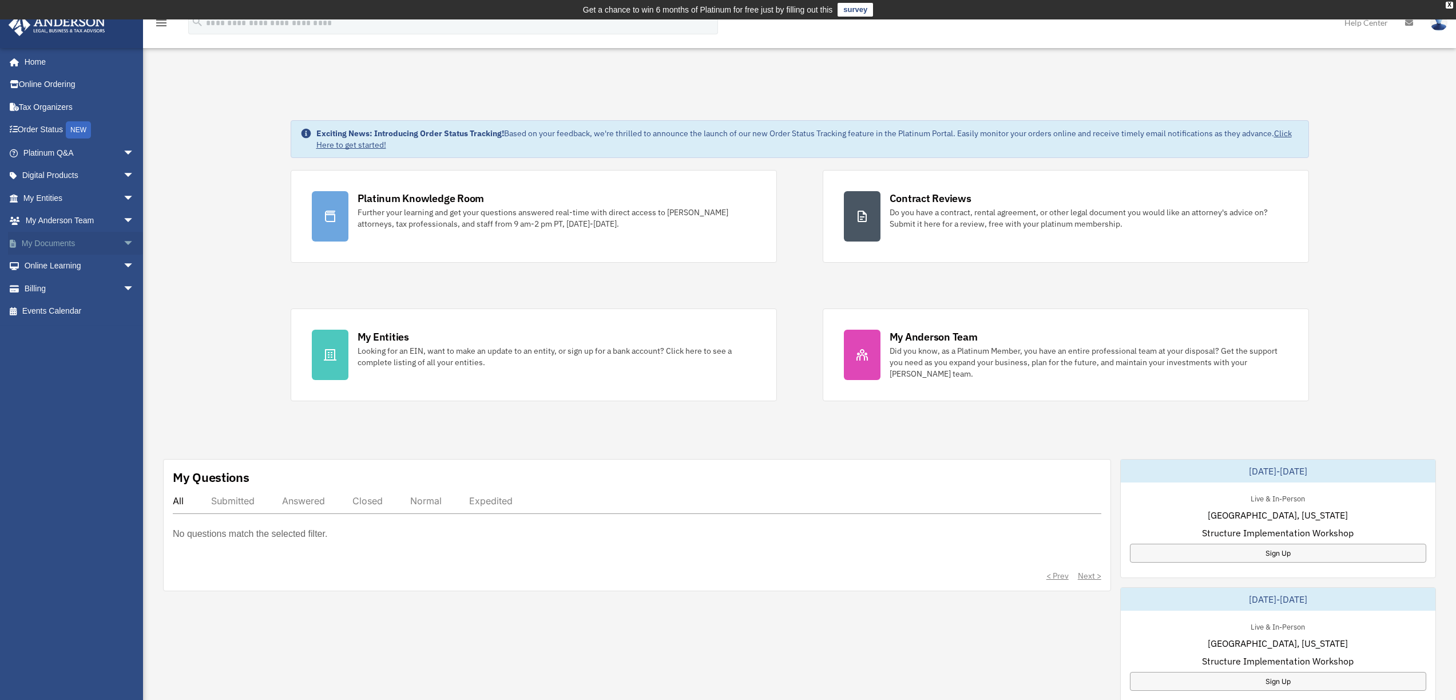
click at [62, 243] on link "My Documents arrow_drop_down" at bounding box center [80, 243] width 144 height 23
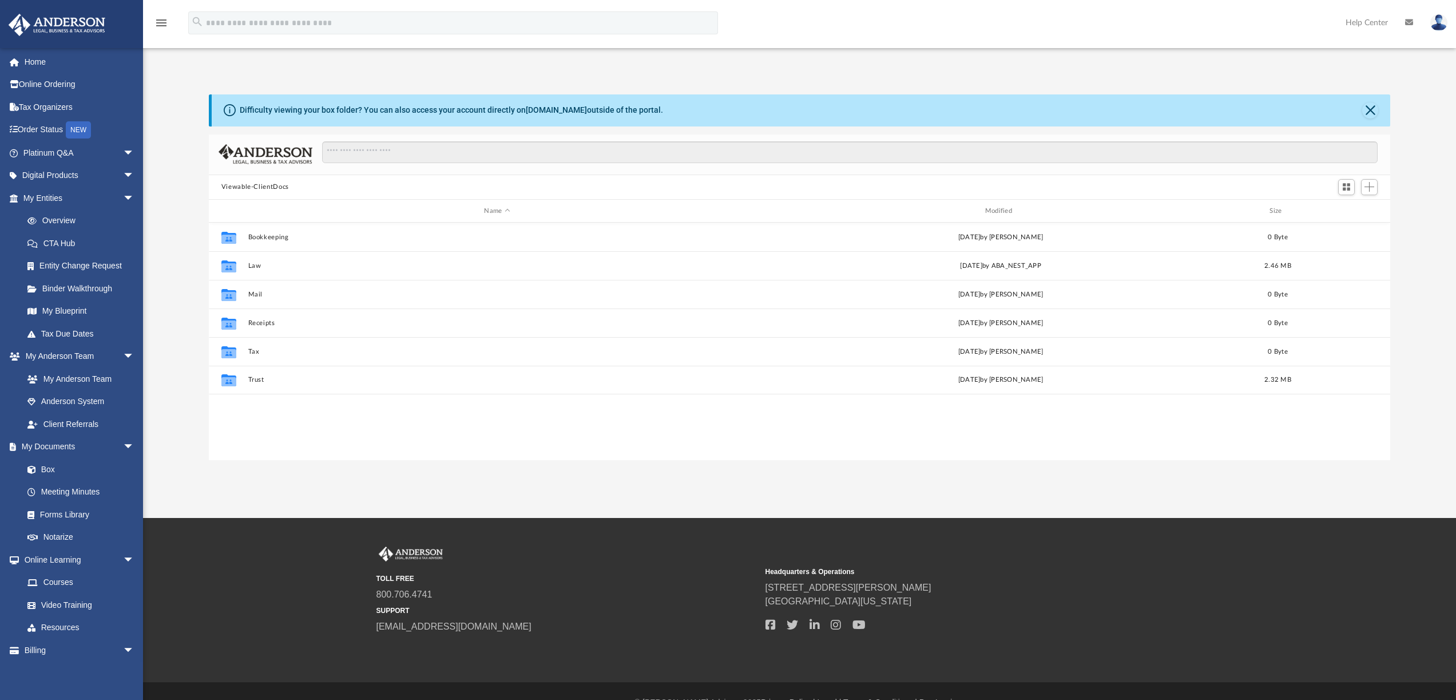
scroll to position [252, 1173]
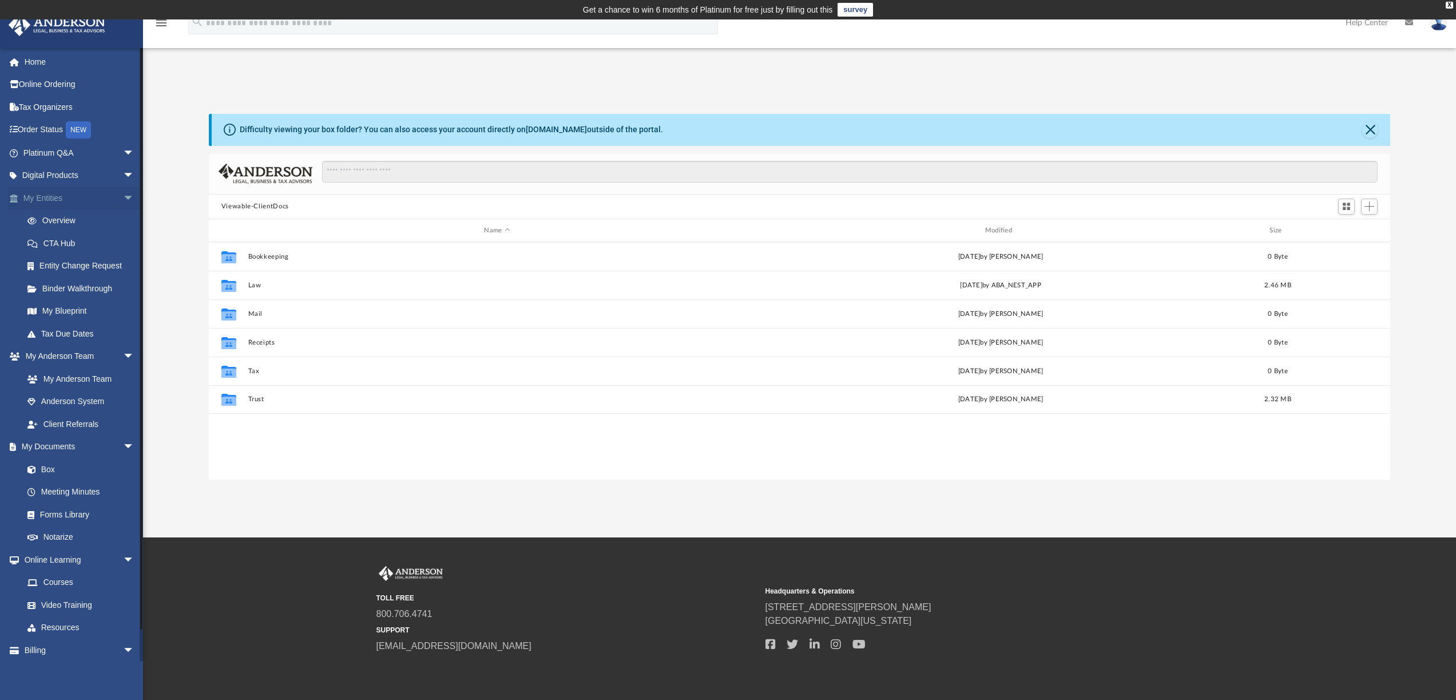
click at [66, 198] on link "My Entities arrow_drop_down" at bounding box center [80, 197] width 144 height 23
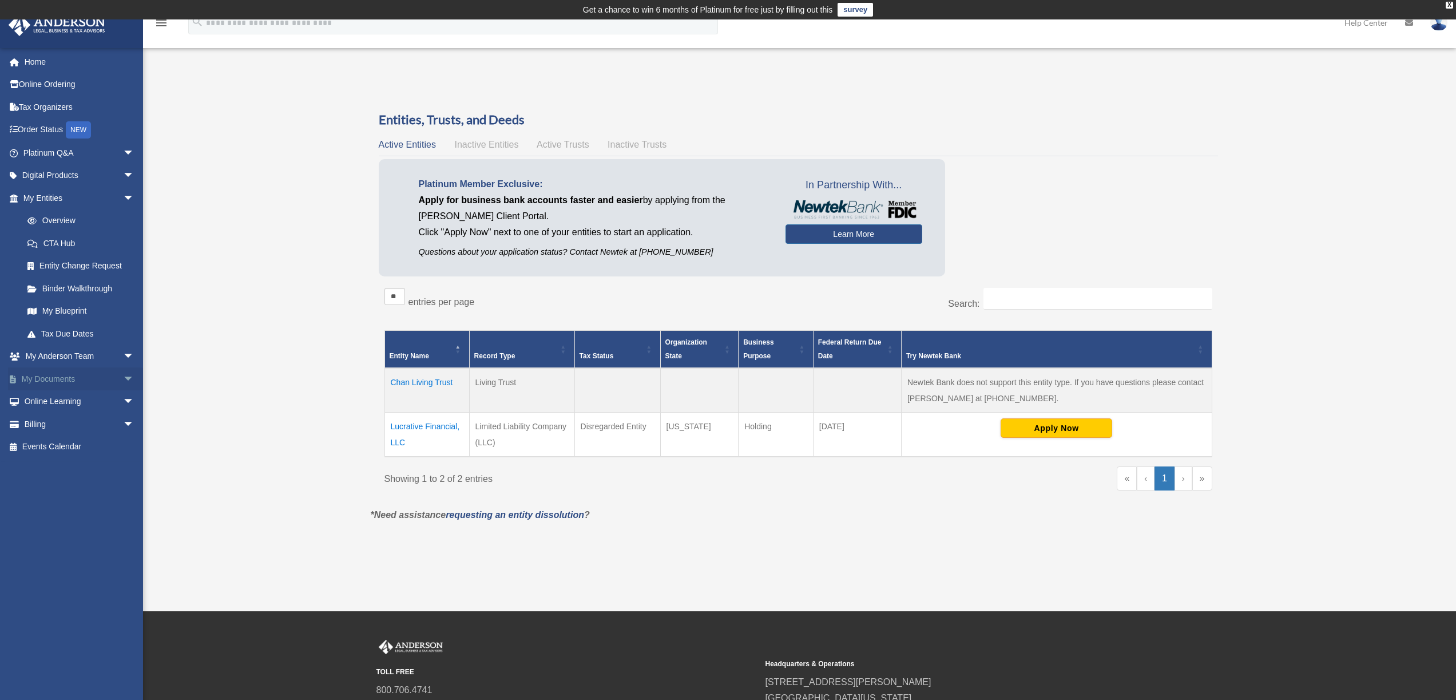
click at [53, 374] on link "My Documents arrow_drop_down" at bounding box center [80, 378] width 144 height 23
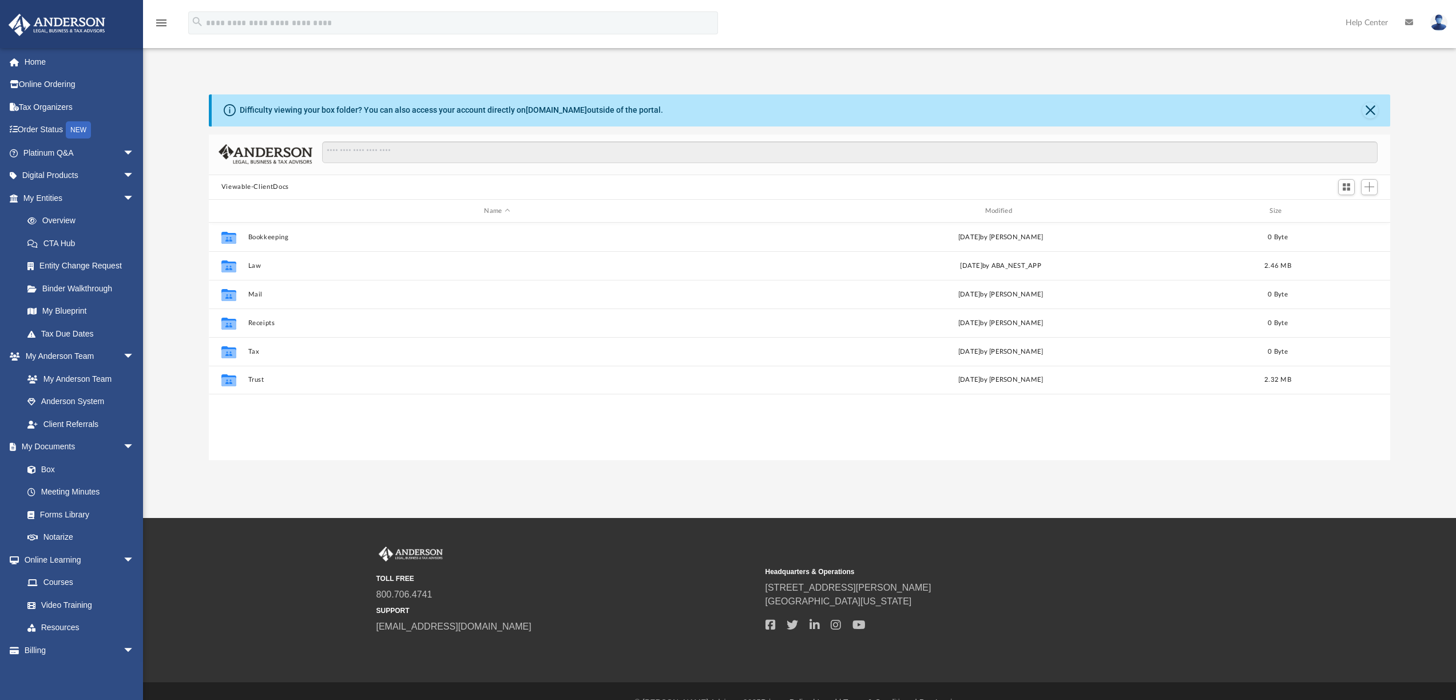
scroll to position [252, 1173]
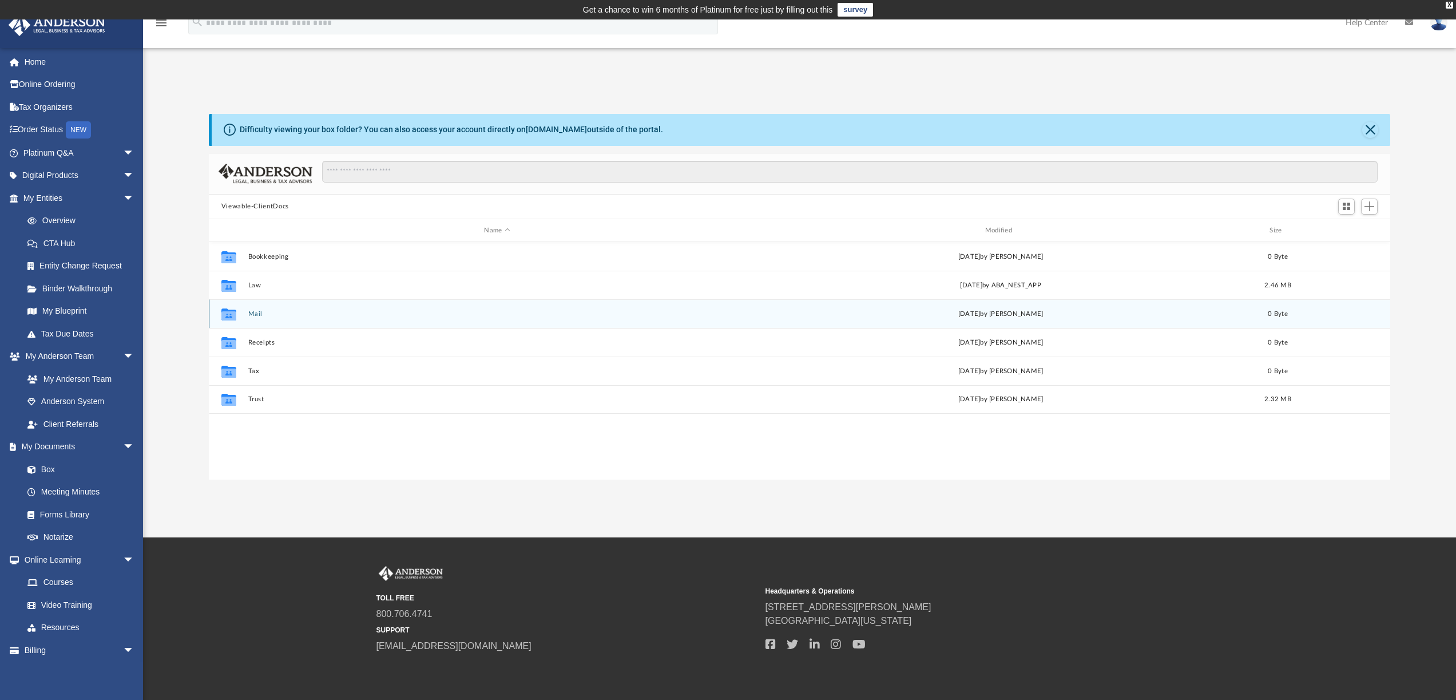
click at [236, 319] on icon "Collaborated Folder" at bounding box center [229, 314] width 18 height 18
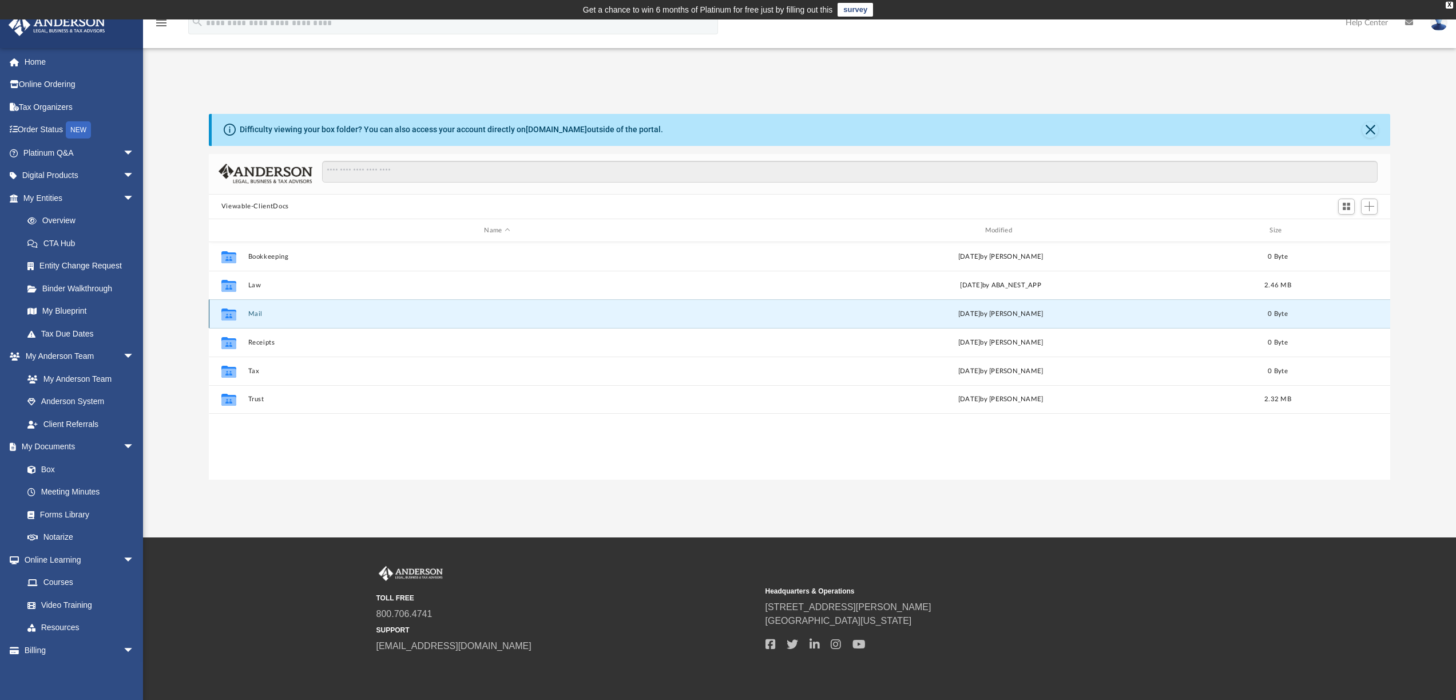
click at [264, 315] on button "Mail" at bounding box center [497, 313] width 498 height 7
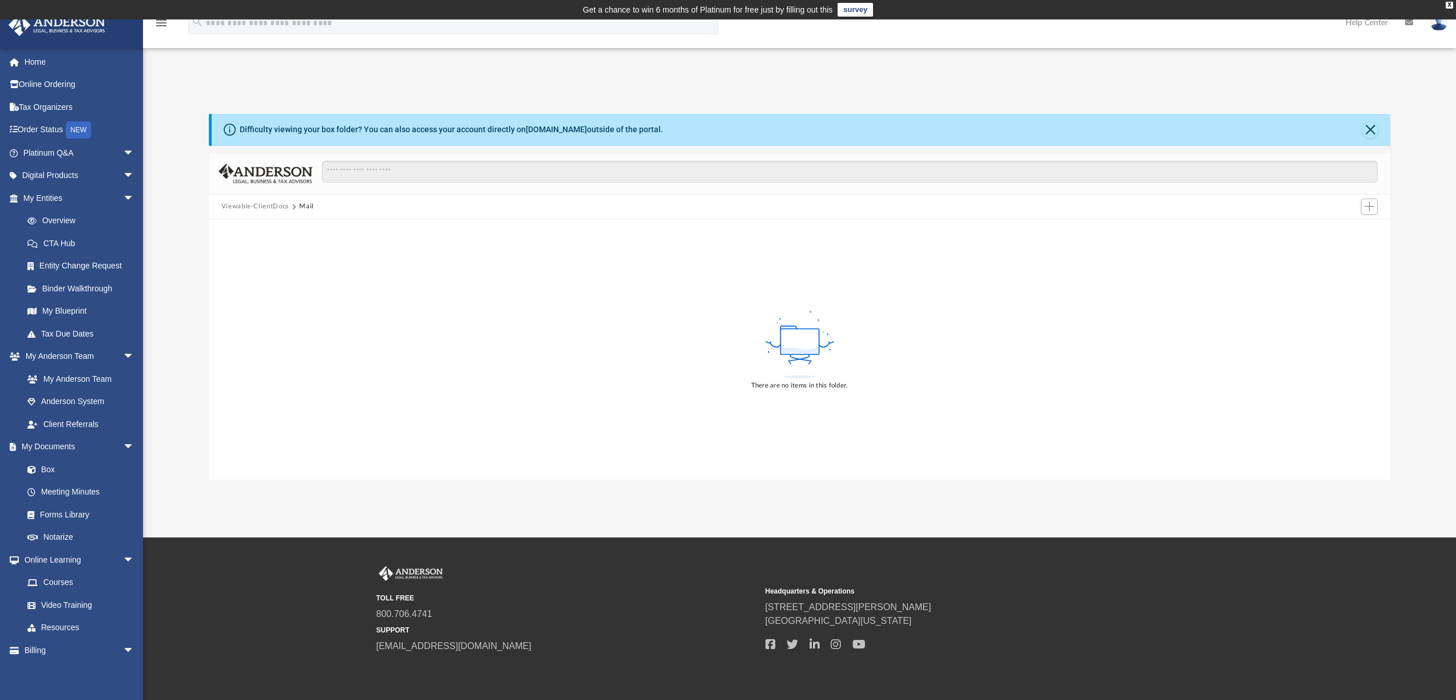
click at [227, 205] on button "Viewable-ClientDocs" at bounding box center [255, 206] width 68 height 10
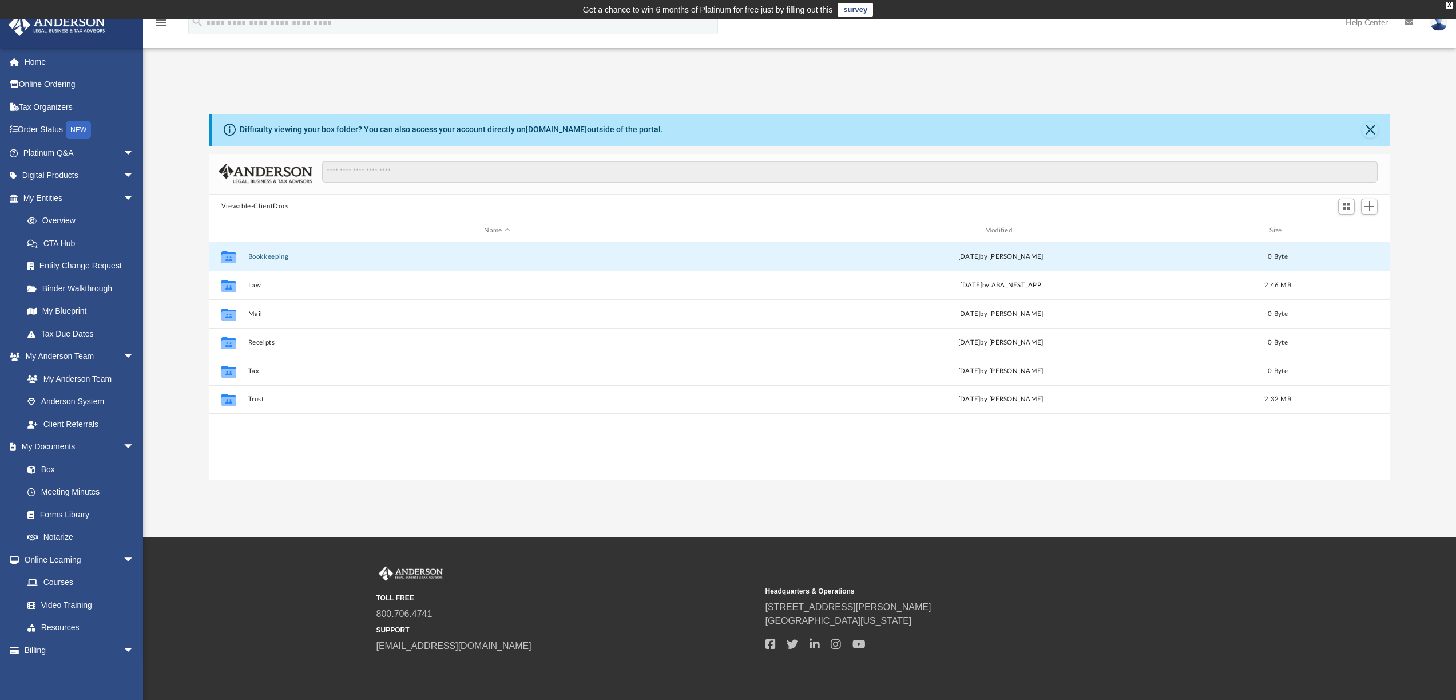
click at [252, 254] on button "Bookkeeping" at bounding box center [497, 256] width 498 height 7
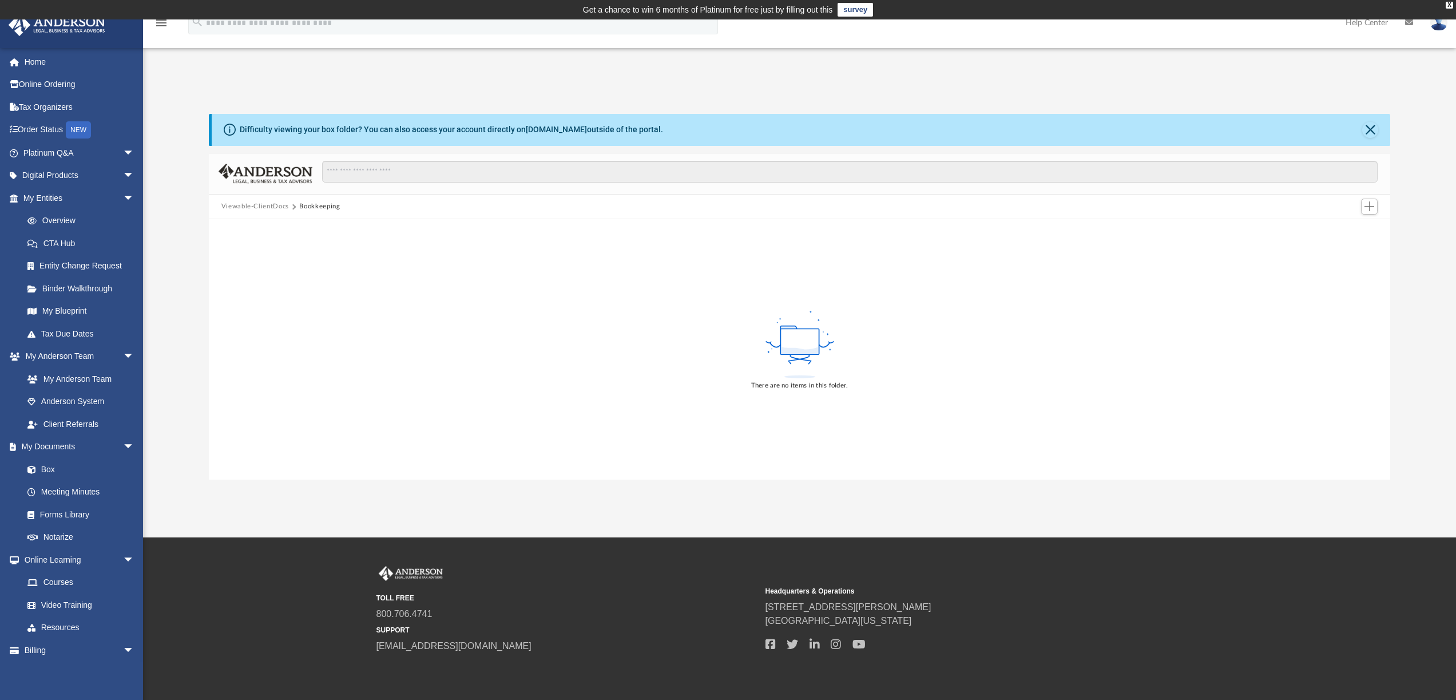
click at [256, 205] on button "Viewable-ClientDocs" at bounding box center [255, 206] width 68 height 10
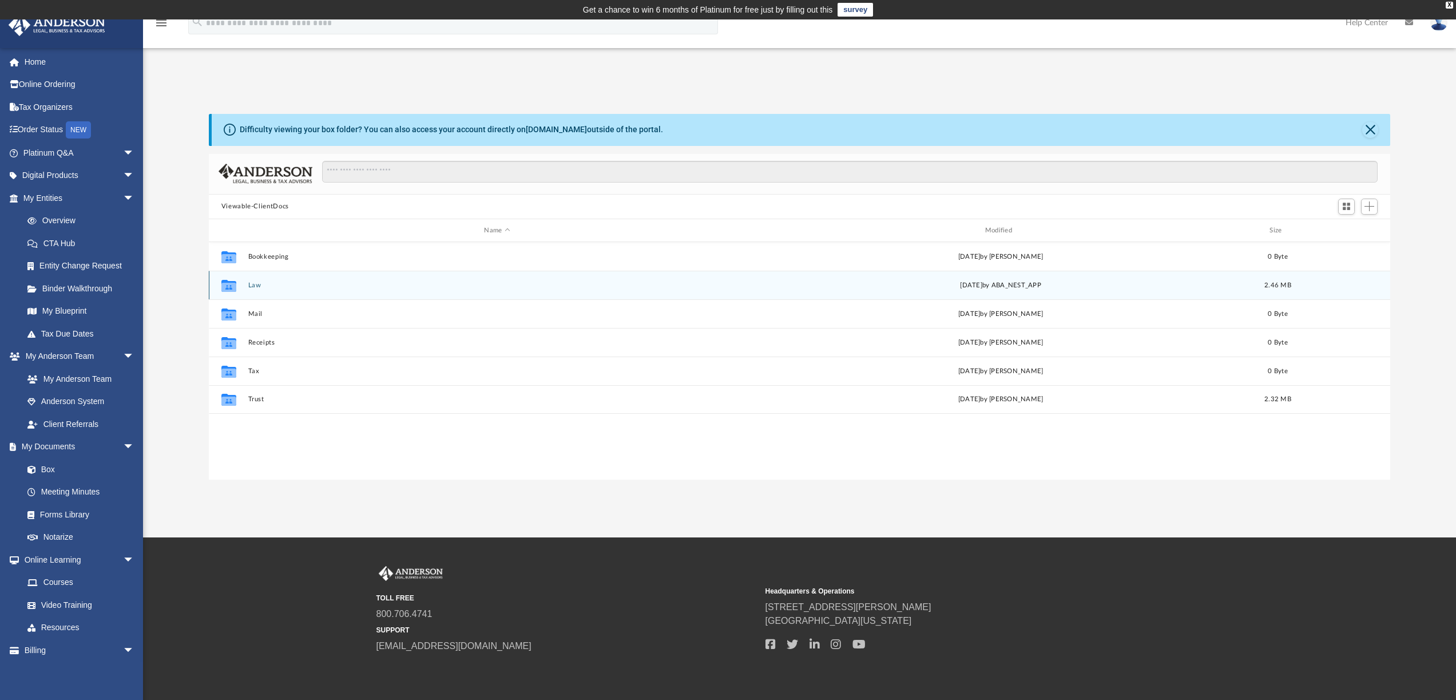
click at [228, 284] on icon "grid" at bounding box center [228, 287] width 15 height 9
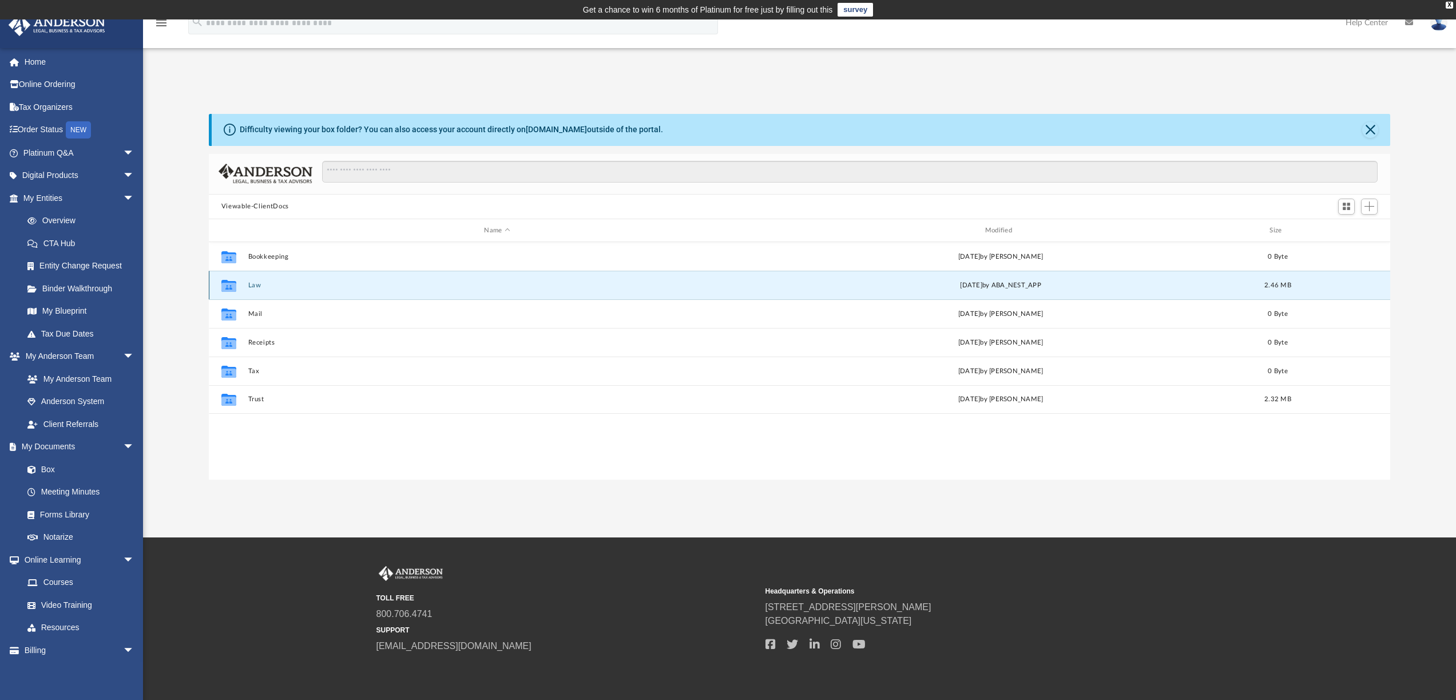
click at [249, 284] on button "Law" at bounding box center [497, 284] width 498 height 7
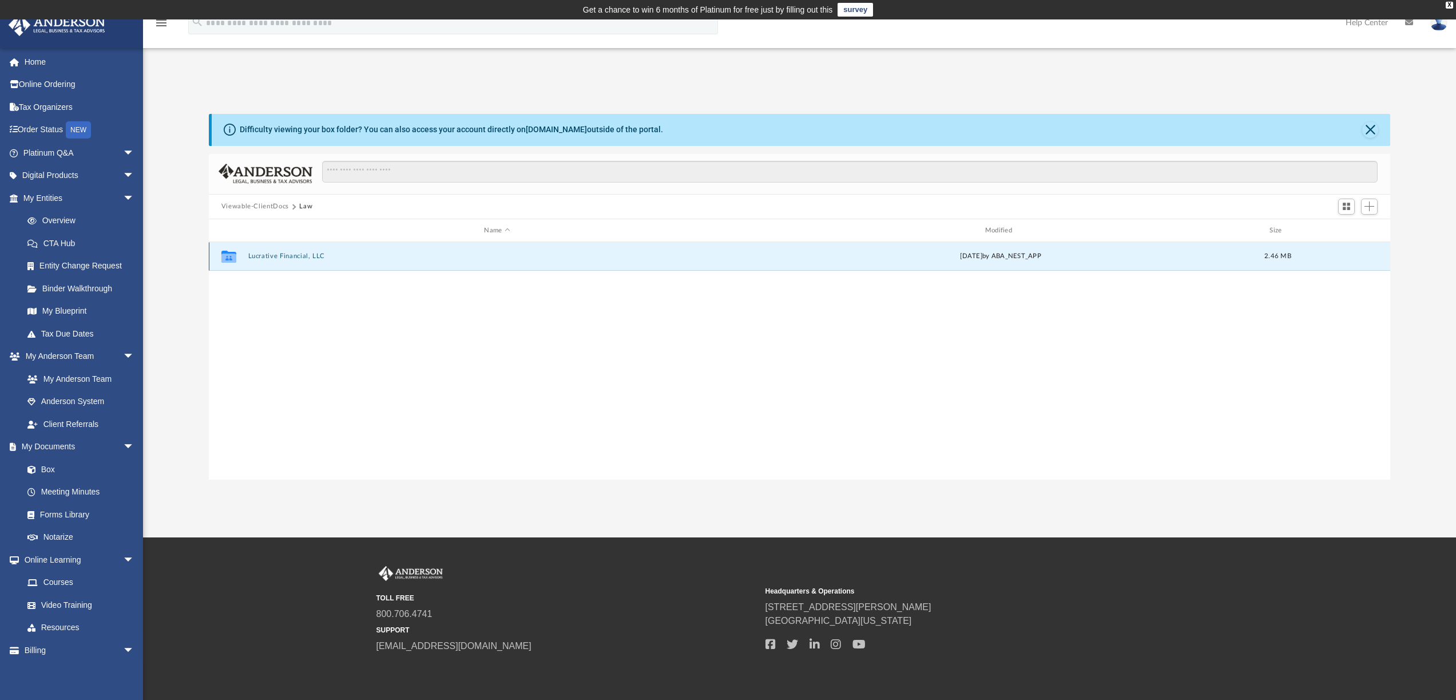
click at [285, 255] on button "Lucrative Financial, LLC" at bounding box center [497, 256] width 498 height 7
click at [285, 255] on button "Initial Docs" at bounding box center [497, 256] width 498 height 7
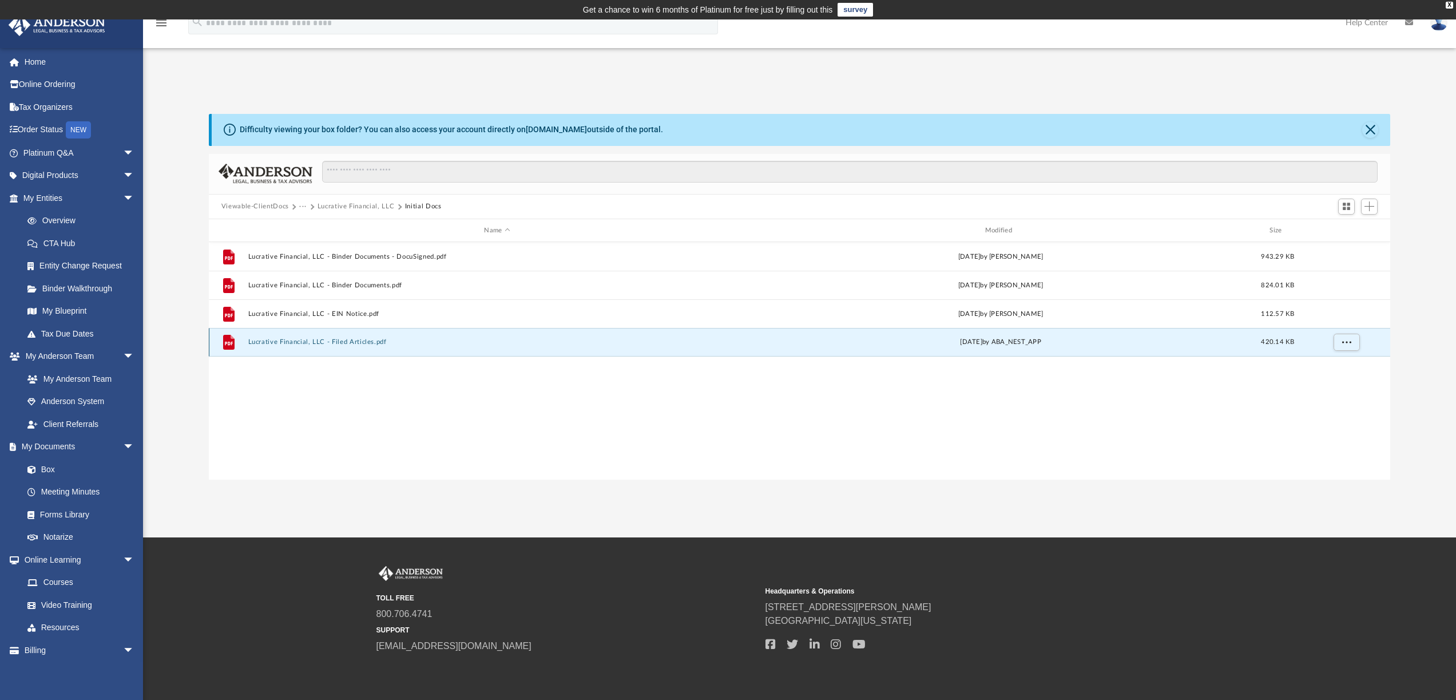
click at [380, 340] on button "Lucrative Financial, LLC - Filed Articles.pdf" at bounding box center [497, 342] width 498 height 7
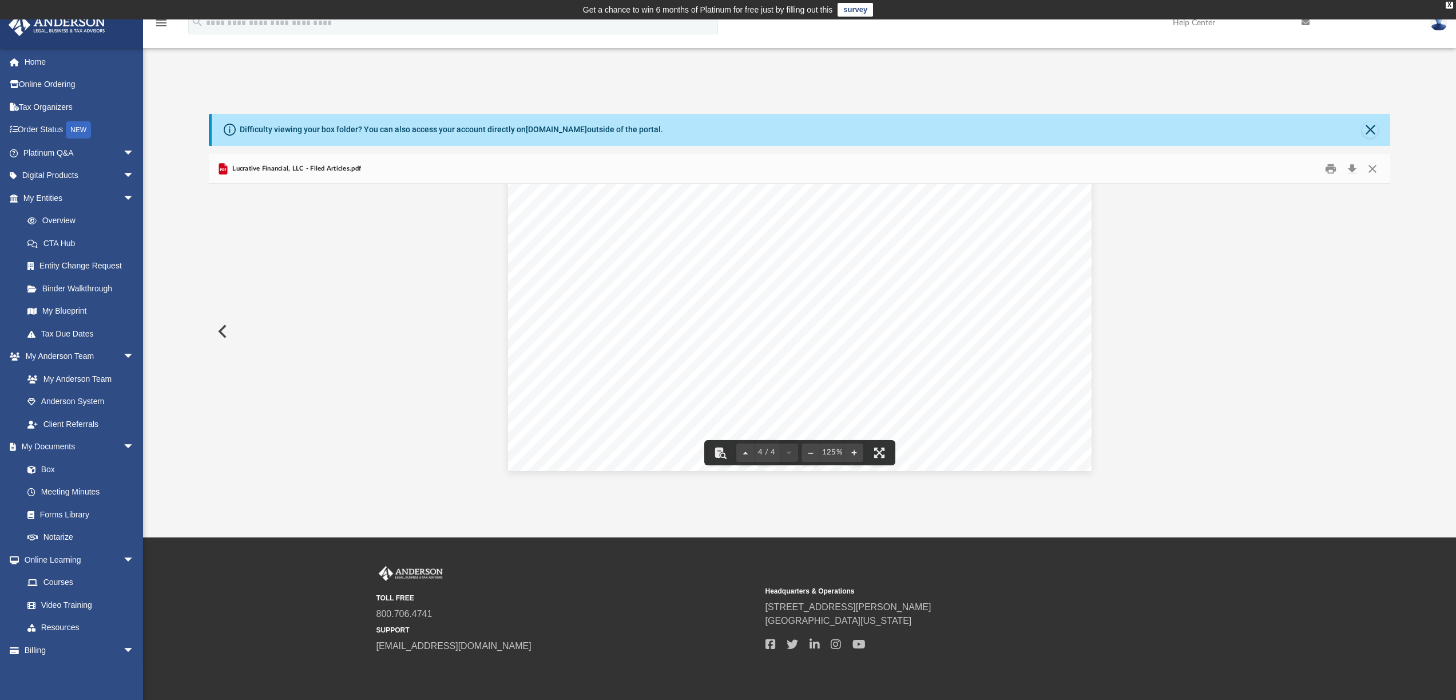
click at [1180, 85] on div "App fchan2288@gmail.com Sign Out fchan2288@gmail.com Home Online Ordering Tax O…" at bounding box center [728, 279] width 1456 height 402
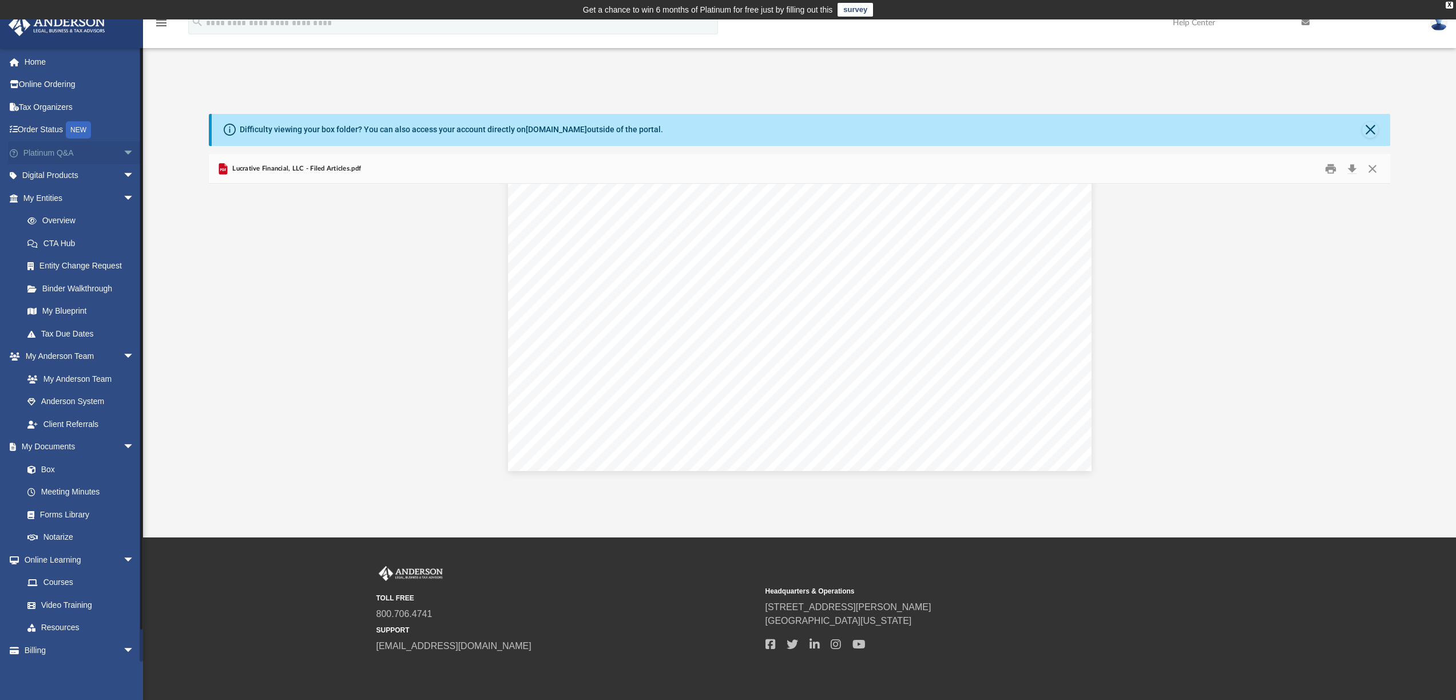
click at [73, 153] on link "Platinum Q&A arrow_drop_down" at bounding box center [80, 152] width 144 height 23
click at [123, 153] on span "arrow_drop_down" at bounding box center [134, 152] width 23 height 23
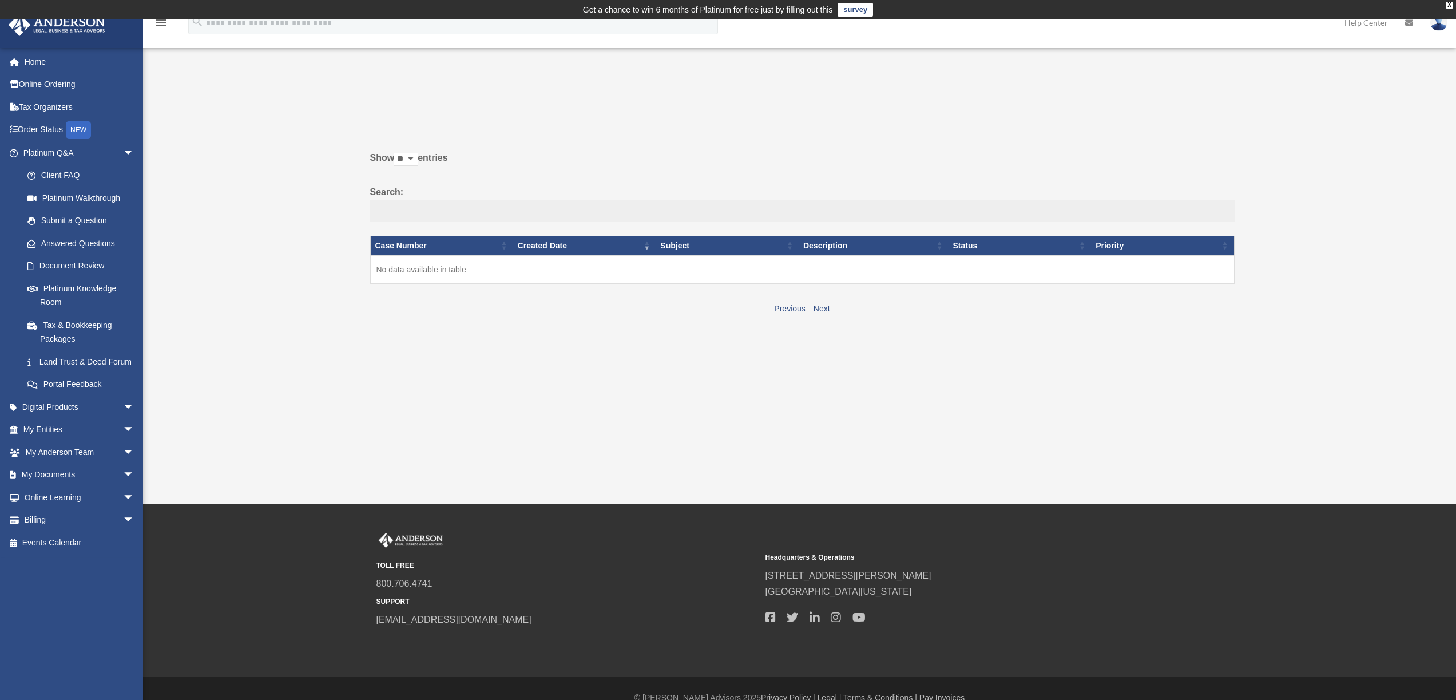
click at [418, 158] on select "** ** ** ***" at bounding box center [405, 159] width 23 height 13
click at [575, 143] on div "Show ** ** ** *** entries Search: Case Number Created Date Subject Description …" at bounding box center [802, 229] width 864 height 173
click at [100, 197] on link "Platinum Walkthrough" at bounding box center [84, 197] width 136 height 23
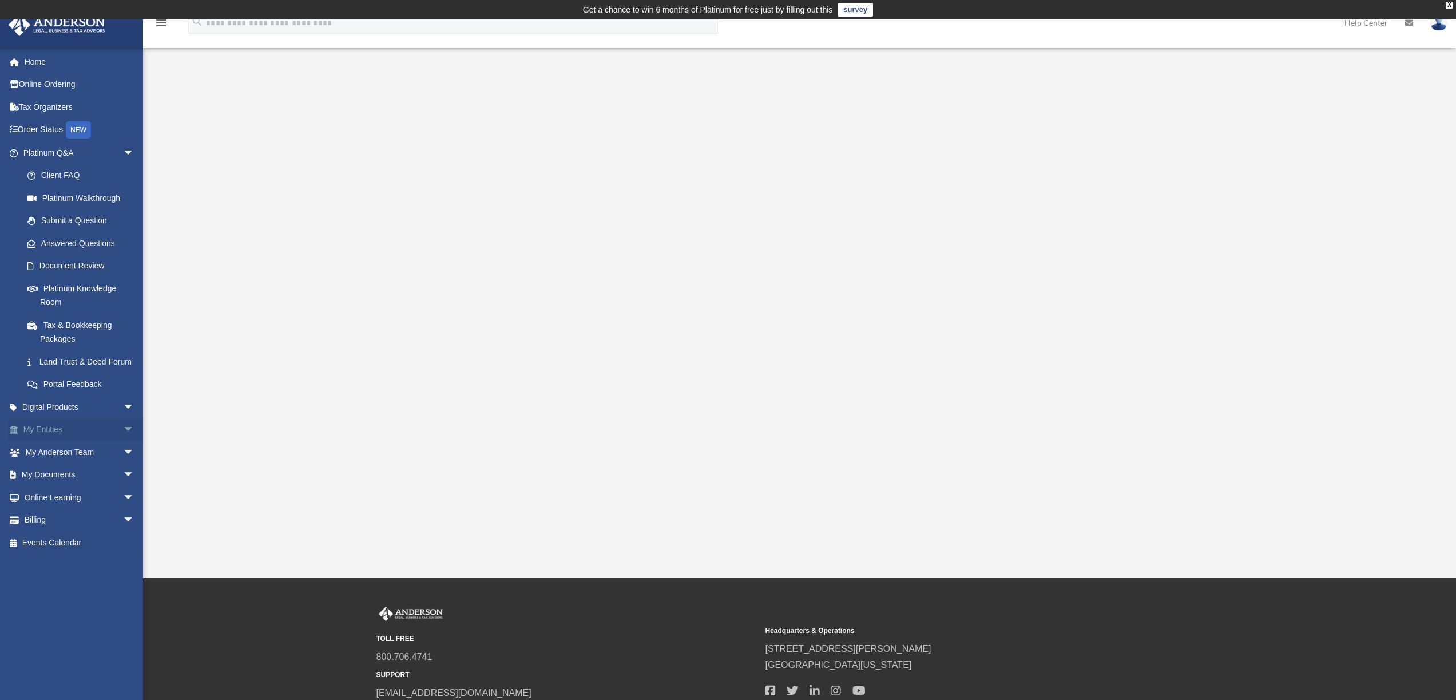
click at [123, 442] on span "arrow_drop_down" at bounding box center [134, 429] width 23 height 23
click at [85, 554] on link "My Blueprint" at bounding box center [84, 542] width 136 height 23
click at [65, 554] on link "My Blueprint" at bounding box center [84, 542] width 136 height 23
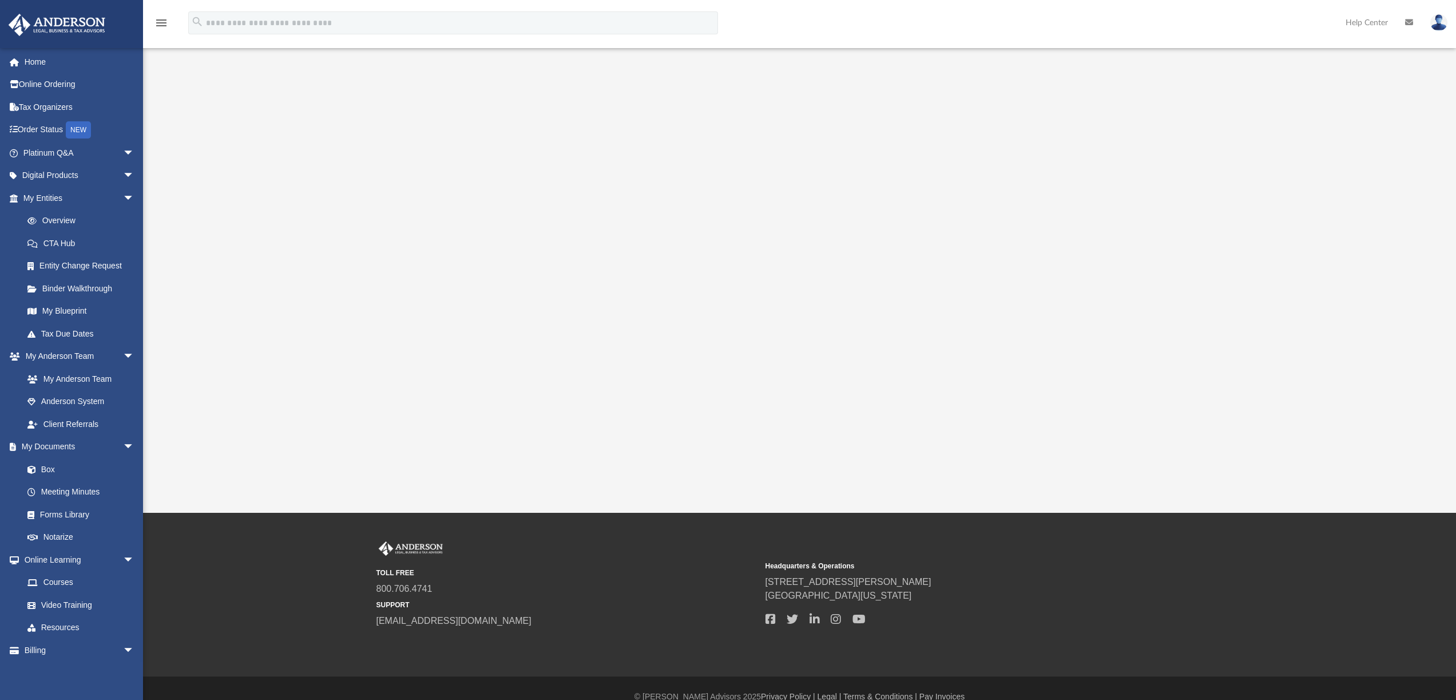
scroll to position [134, 0]
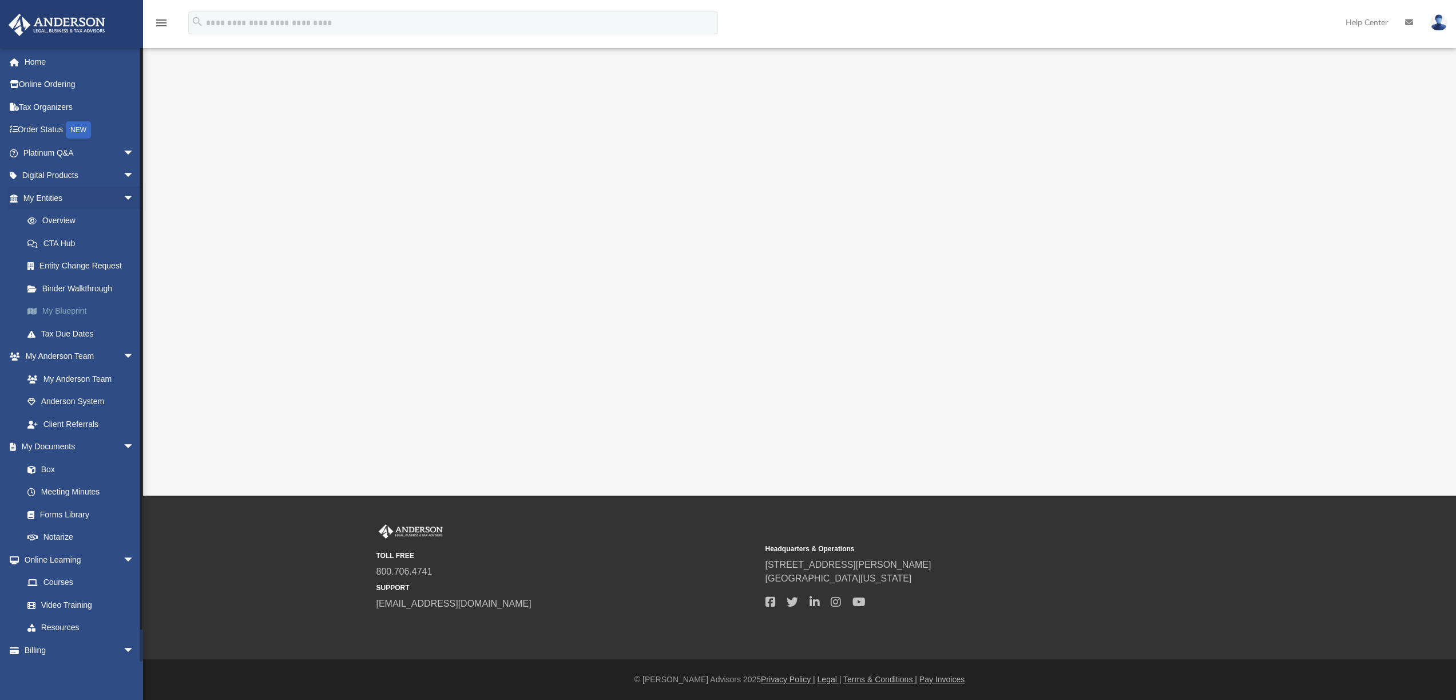
click at [80, 309] on link "My Blueprint" at bounding box center [84, 311] width 136 height 23
click at [80, 288] on link "Binder Walkthrough" at bounding box center [84, 288] width 136 height 23
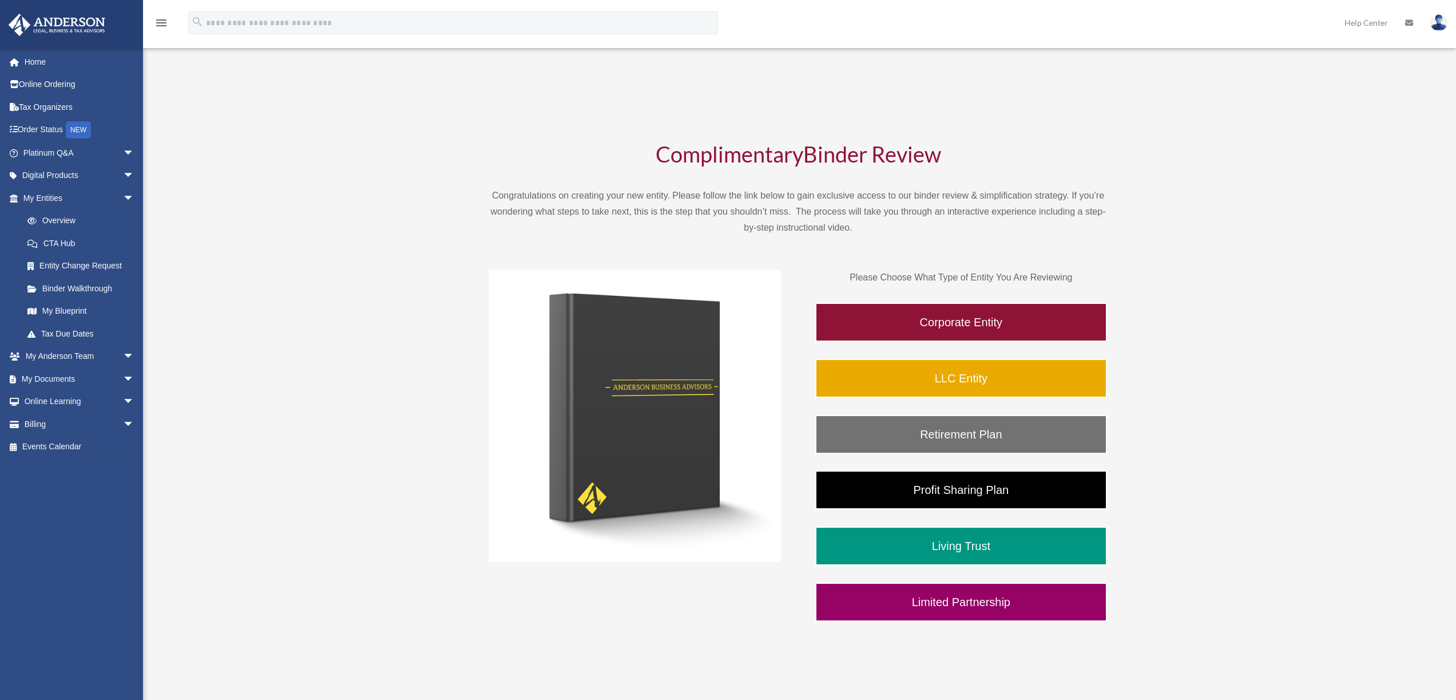
click at [69, 307] on link "My Blueprint" at bounding box center [84, 311] width 136 height 23
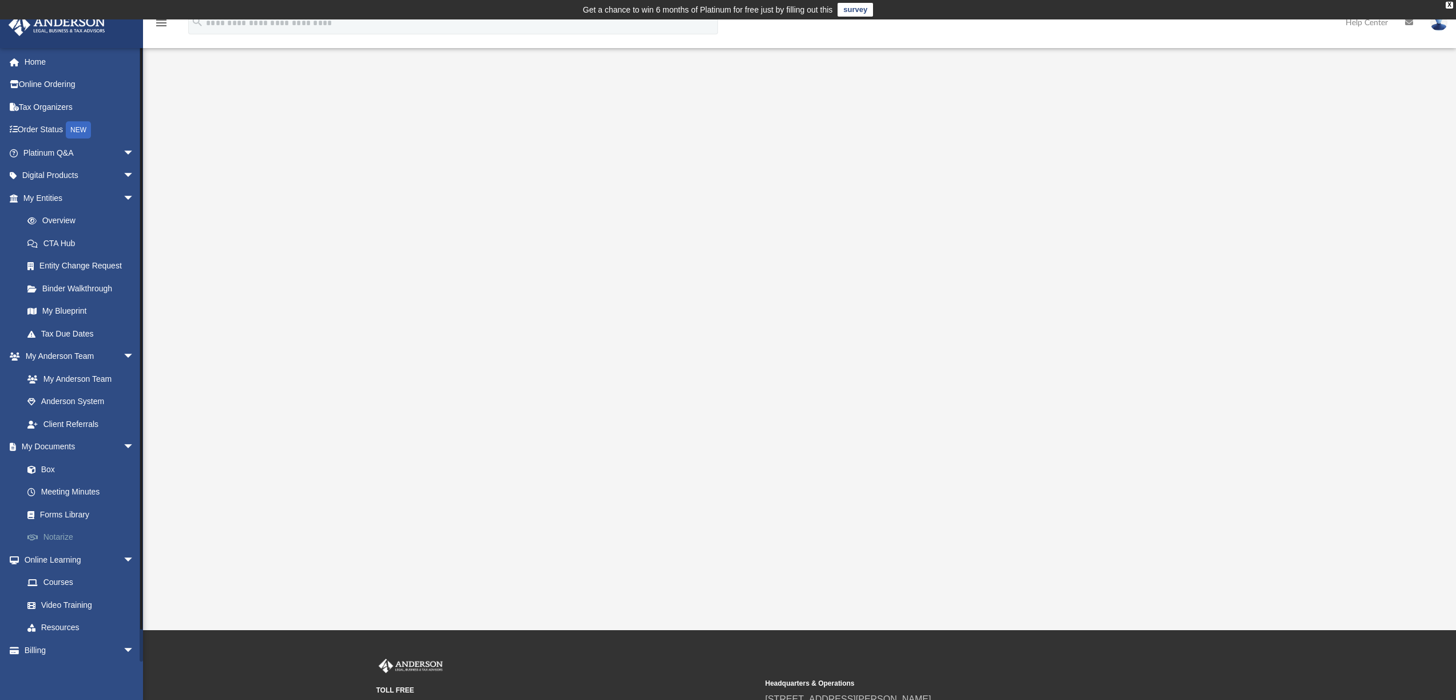
click at [69, 535] on link "Notarize" at bounding box center [84, 537] width 136 height 23
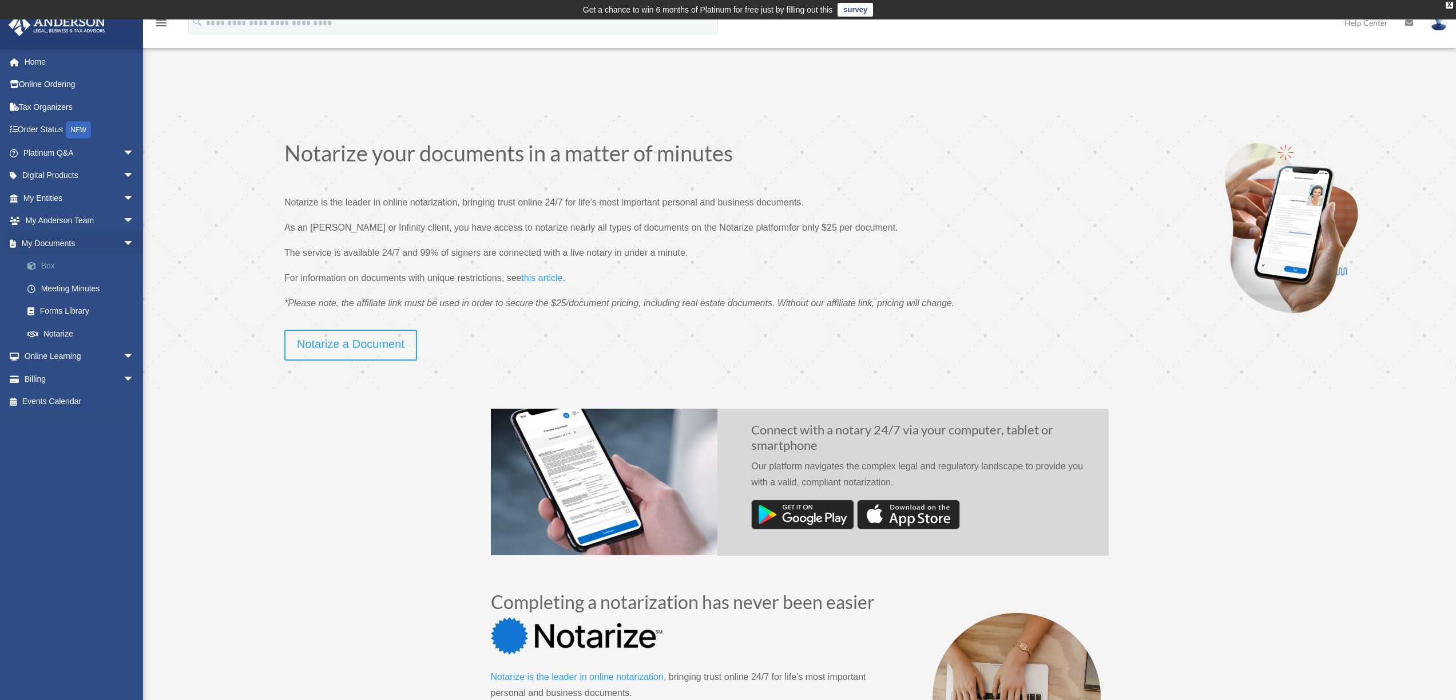
click at [47, 261] on link "Box" at bounding box center [84, 266] width 136 height 23
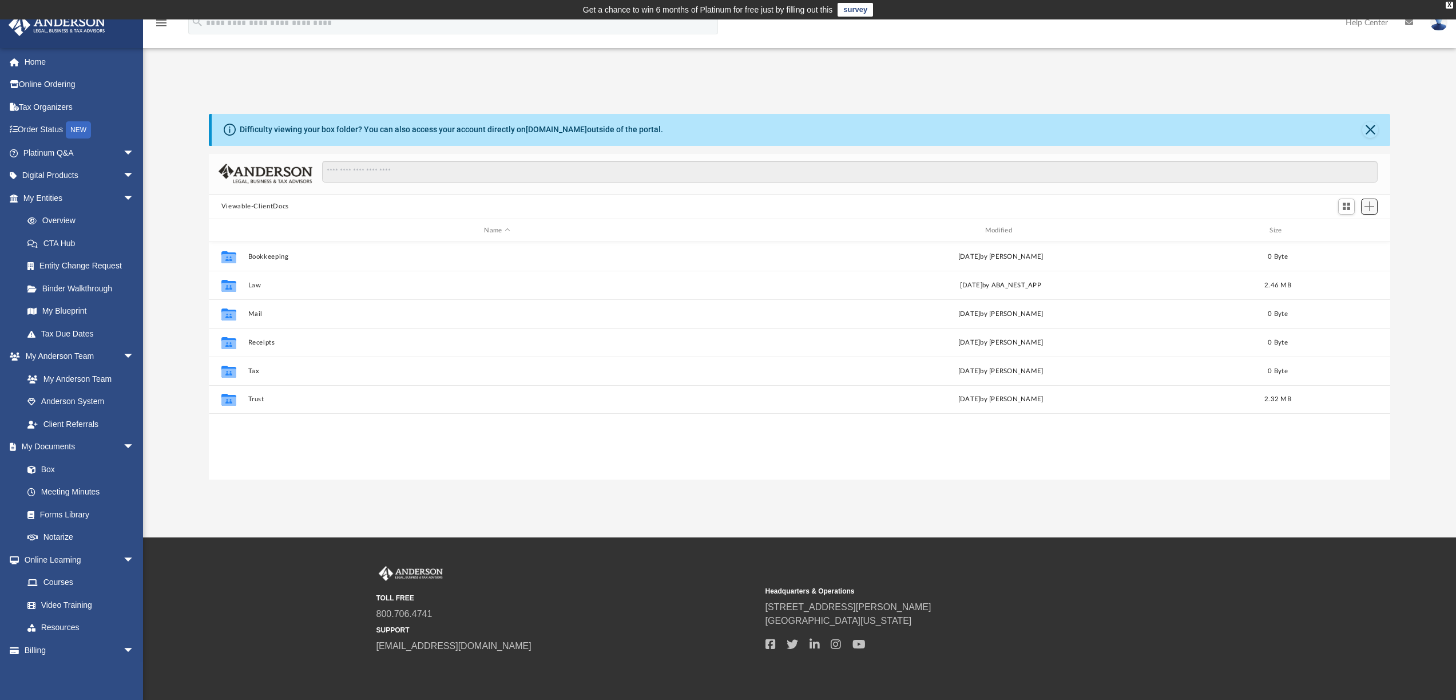
click at [1371, 208] on span "Add" at bounding box center [1369, 206] width 10 height 10
click at [1340, 233] on li "Upload" at bounding box center [1353, 230] width 37 height 12
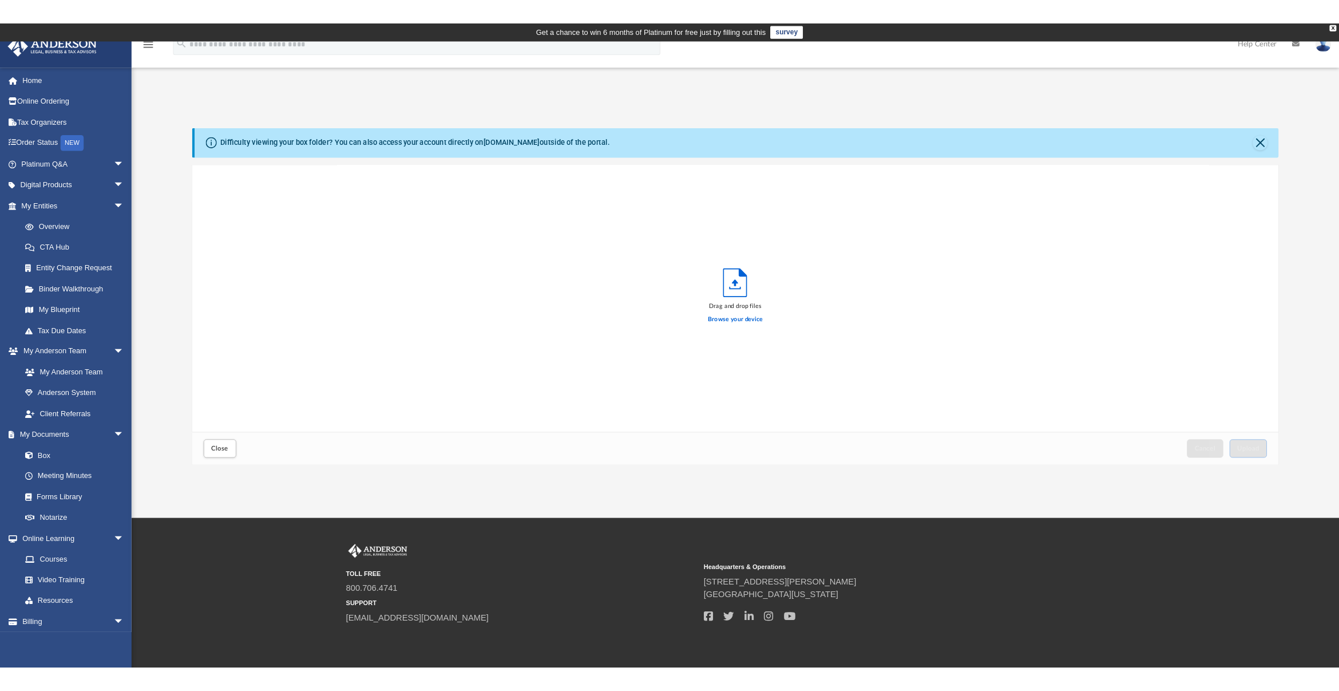
scroll to position [281, 1173]
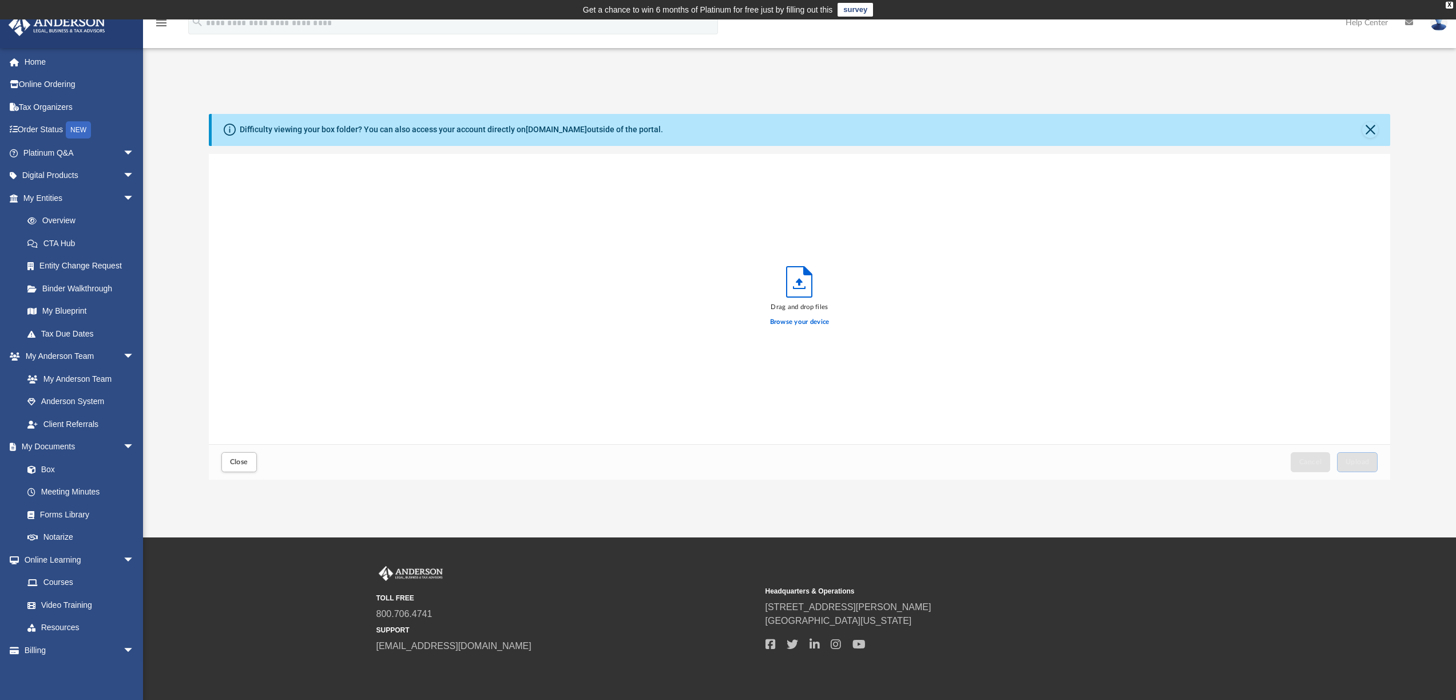
click at [1427, 269] on div "Difficulty viewing your box folder? You can also access your account directly o…" at bounding box center [799, 297] width 1313 height 366
click at [799, 322] on label "Browse your device" at bounding box center [799, 322] width 59 height 10
click at [0, 0] on input "Browse your device" at bounding box center [0, 0] width 0 height 0
click at [800, 324] on label "Browse your device" at bounding box center [799, 322] width 59 height 10
click at [0, 0] on input "Browse your device" at bounding box center [0, 0] width 0 height 0
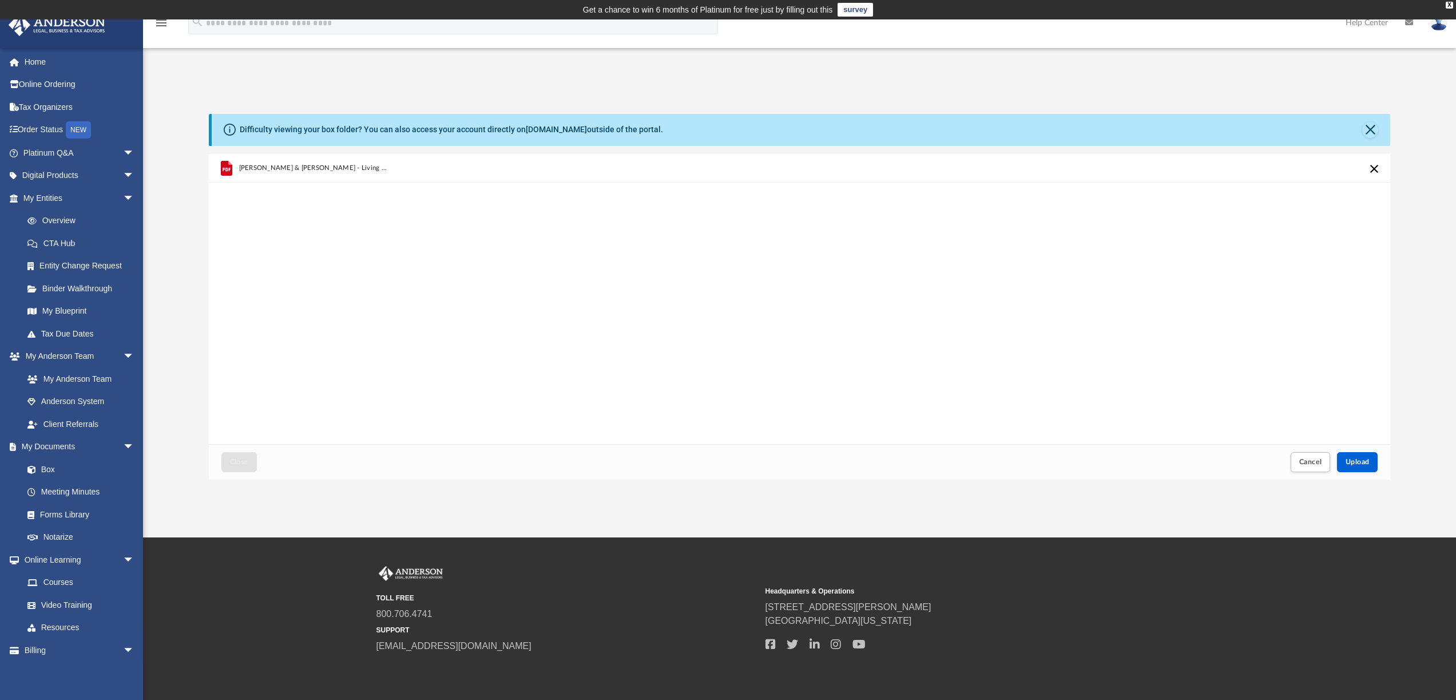
drag, startPoint x: 1200, startPoint y: 171, endPoint x: 1200, endPoint y: 290, distance: 119.0
click at [1200, 290] on div "[PERSON_NAME] & [PERSON_NAME] - Living Trust Cert.pdf" at bounding box center [800, 299] width 1182 height 291
click at [1371, 168] on button "Cancel this upload" at bounding box center [1374, 169] width 14 height 14
click at [804, 322] on label "Browse your device" at bounding box center [799, 322] width 59 height 10
click at [0, 0] on input "Browse your device" at bounding box center [0, 0] width 0 height 0
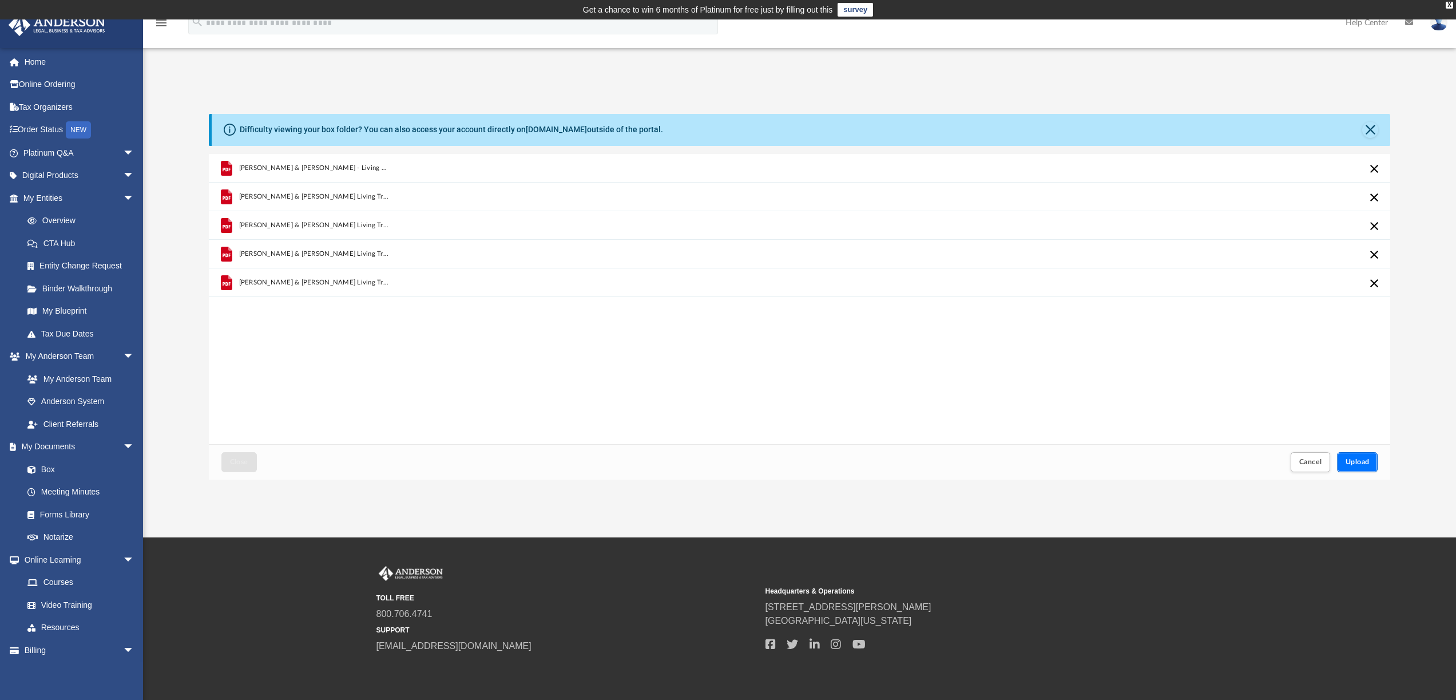
drag, startPoint x: 1362, startPoint y: 465, endPoint x: 1182, endPoint y: 504, distance: 183.9
click at [1361, 465] on span "Upload" at bounding box center [1358, 461] width 24 height 7
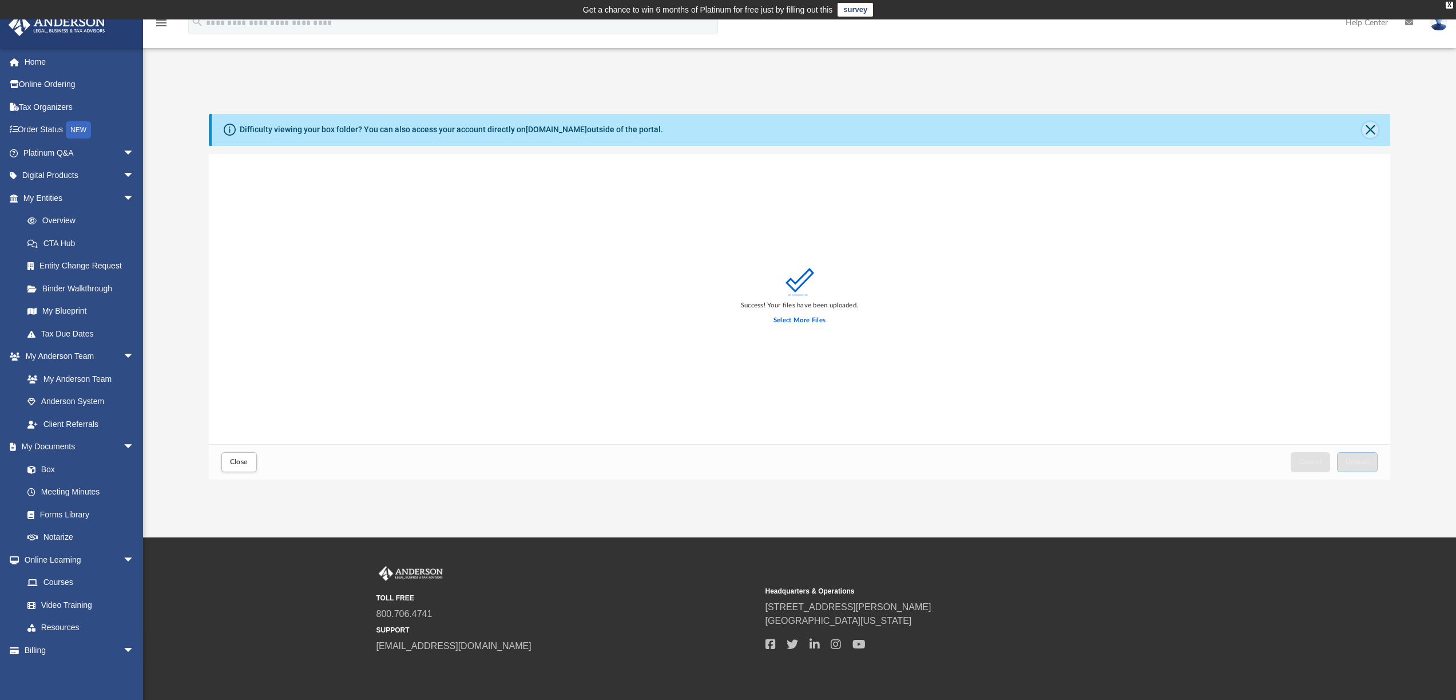
click at [1368, 128] on button "Close" at bounding box center [1370, 130] width 16 height 16
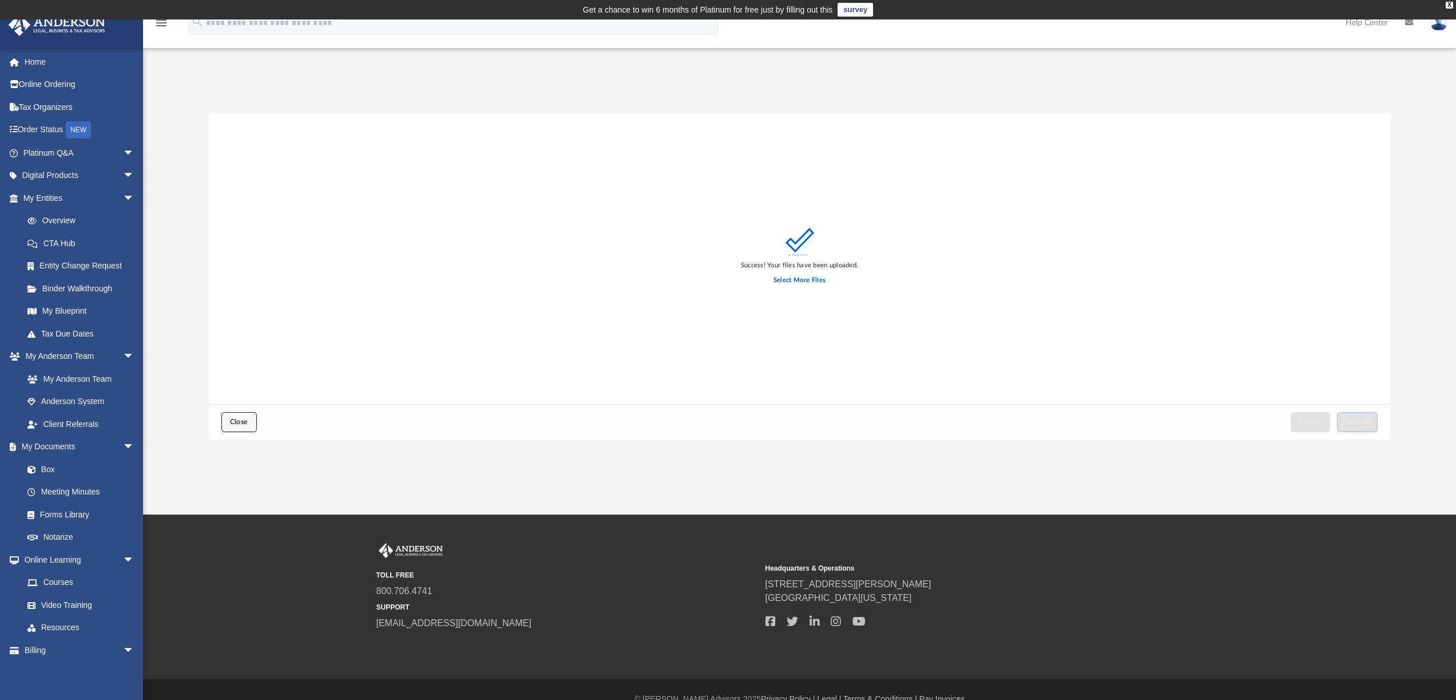
click at [229, 420] on button "Close" at bounding box center [238, 422] width 35 height 20
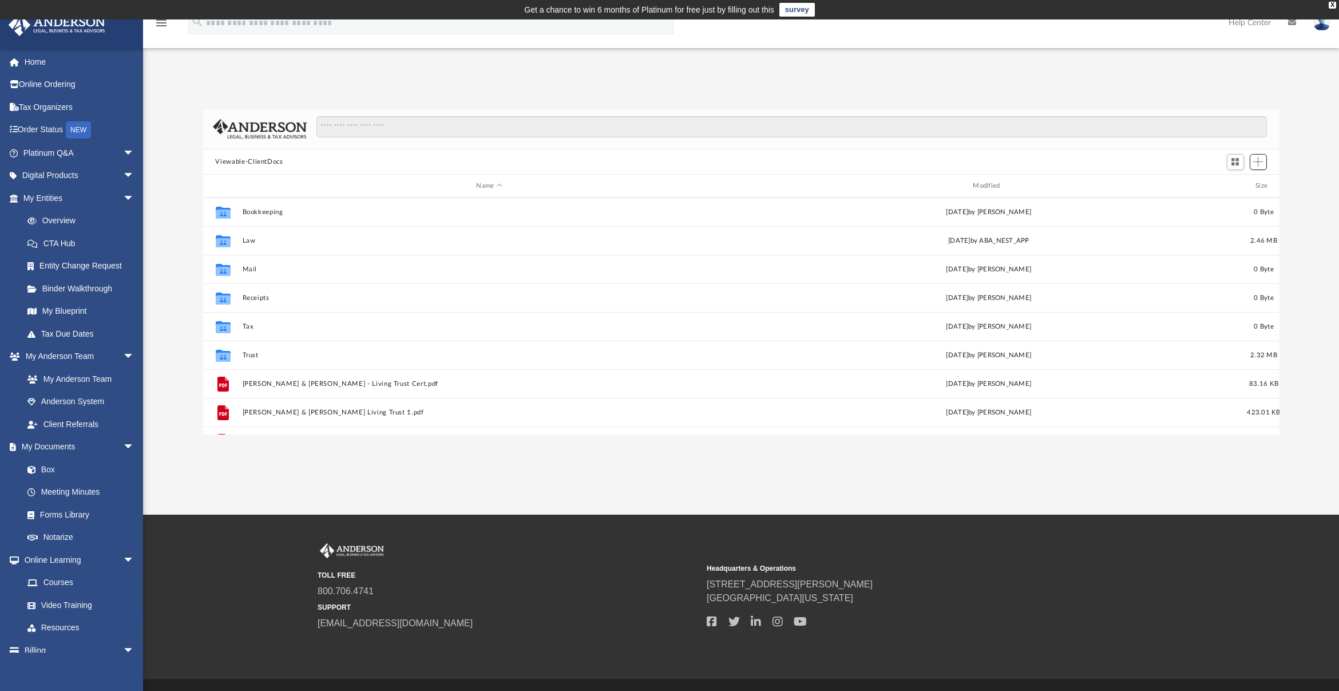
scroll to position [252, 1068]
